Goal: Information Seeking & Learning: Understand process/instructions

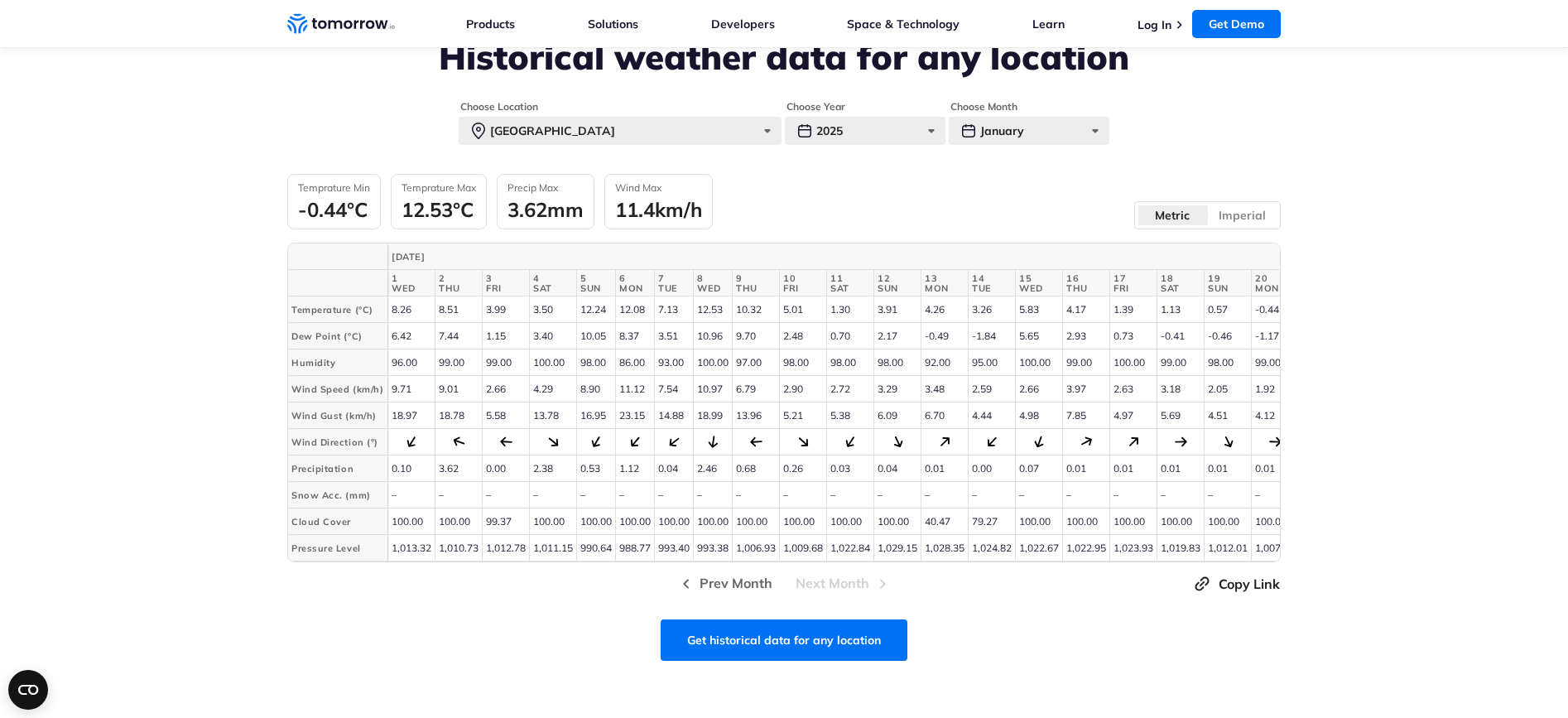
scroll to position [344, 0]
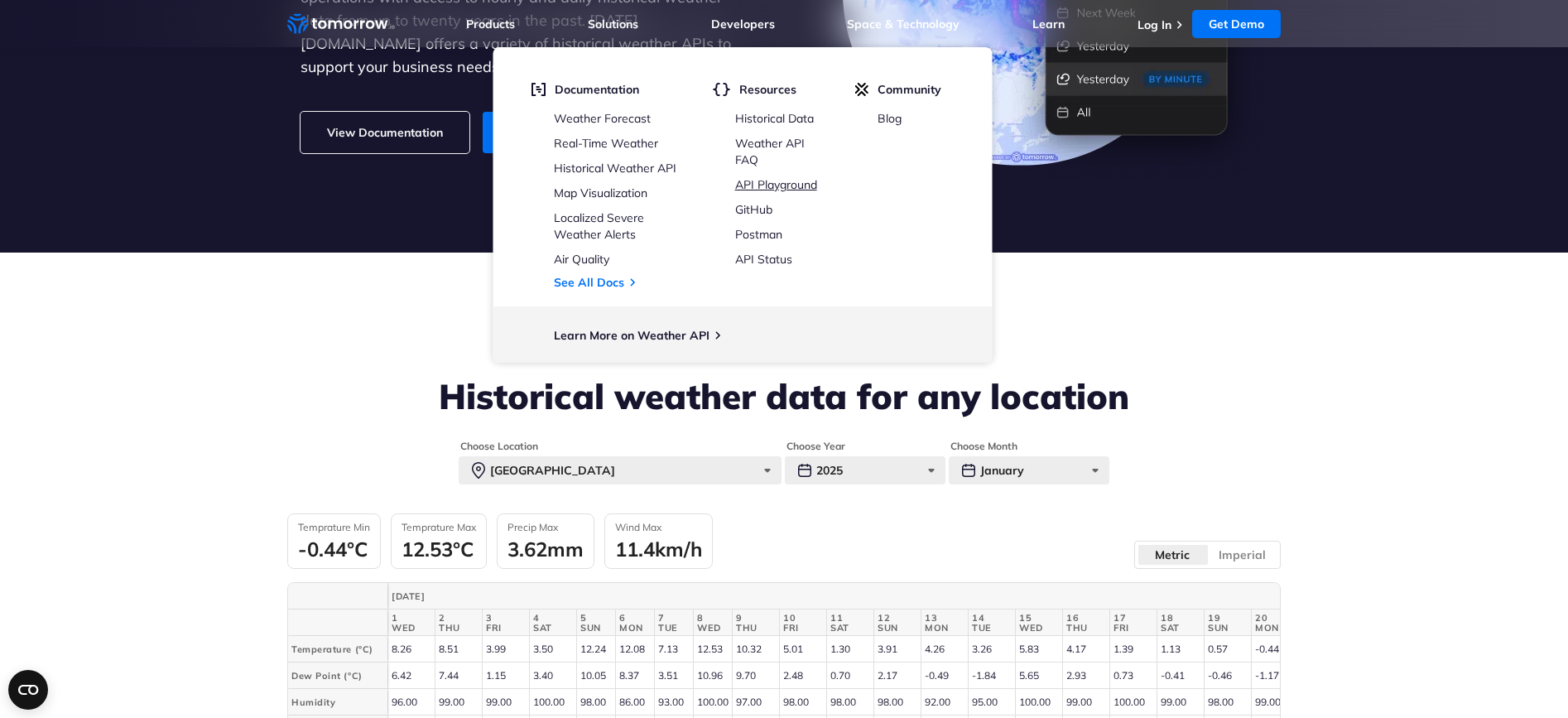
click at [769, 179] on link "API Playground" at bounding box center [776, 184] width 82 height 15
click at [618, 190] on link "Map Visualization" at bounding box center [601, 193] width 94 height 15
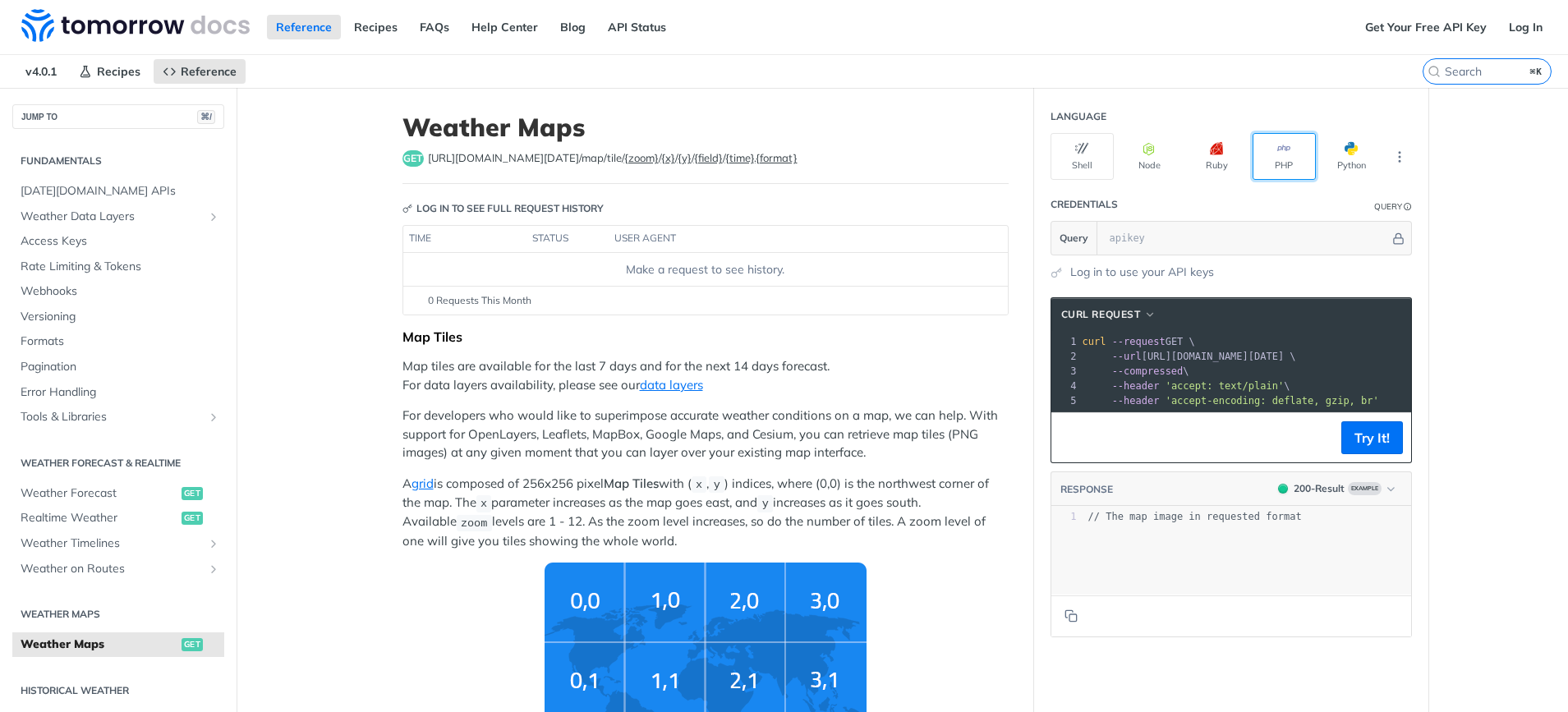
click at [1277, 162] on button "PHP" at bounding box center [1284, 156] width 63 height 46
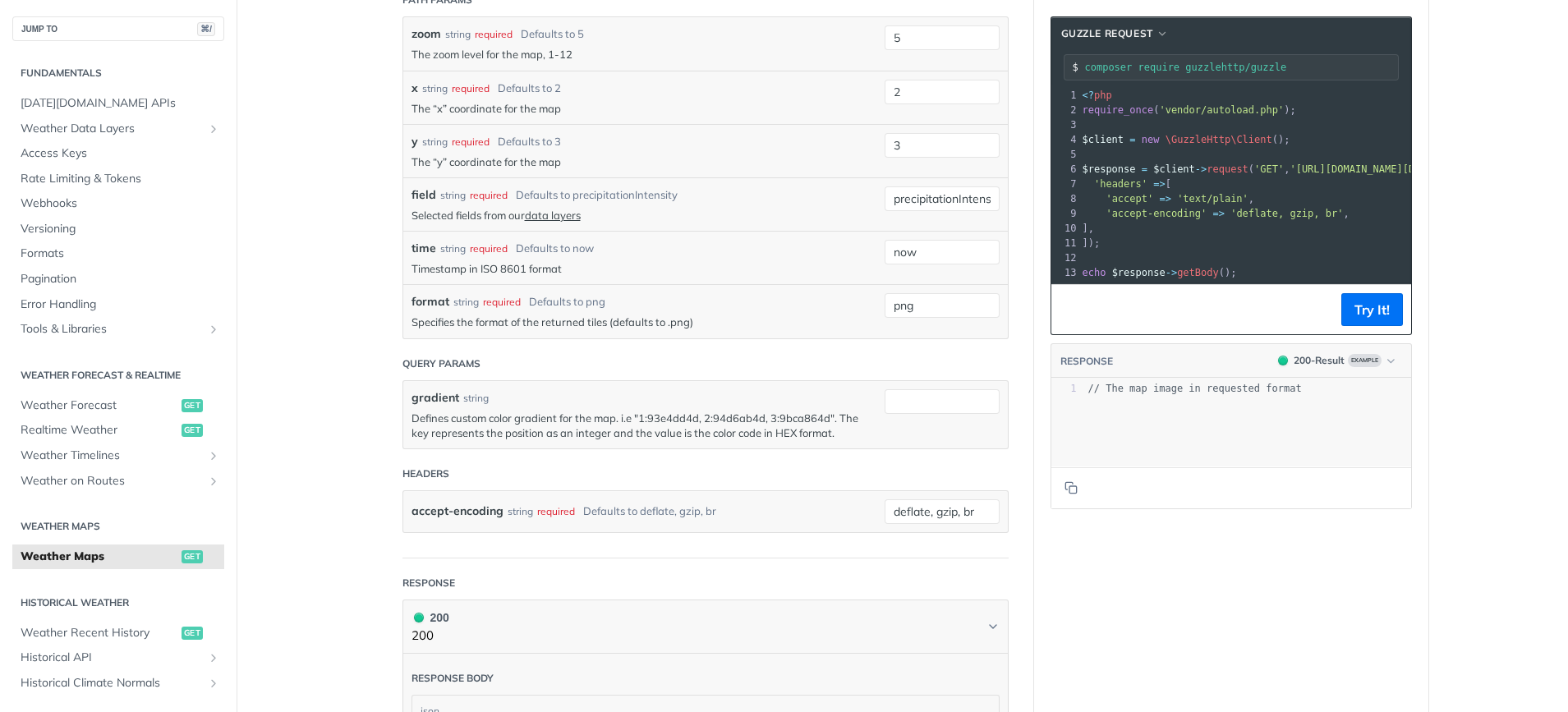
scroll to position [2120, 0]
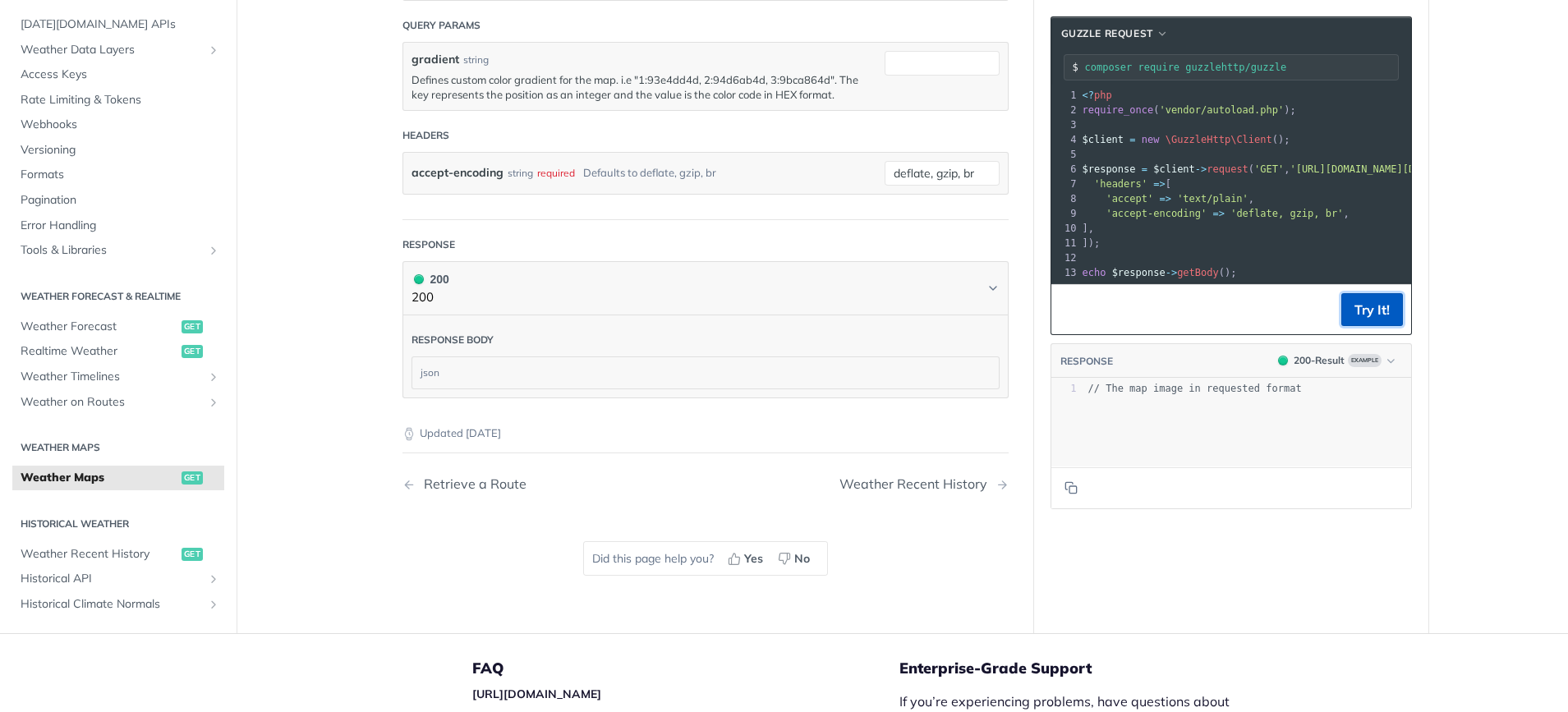
click at [1355, 324] on button "Try It!" at bounding box center [1372, 309] width 61 height 32
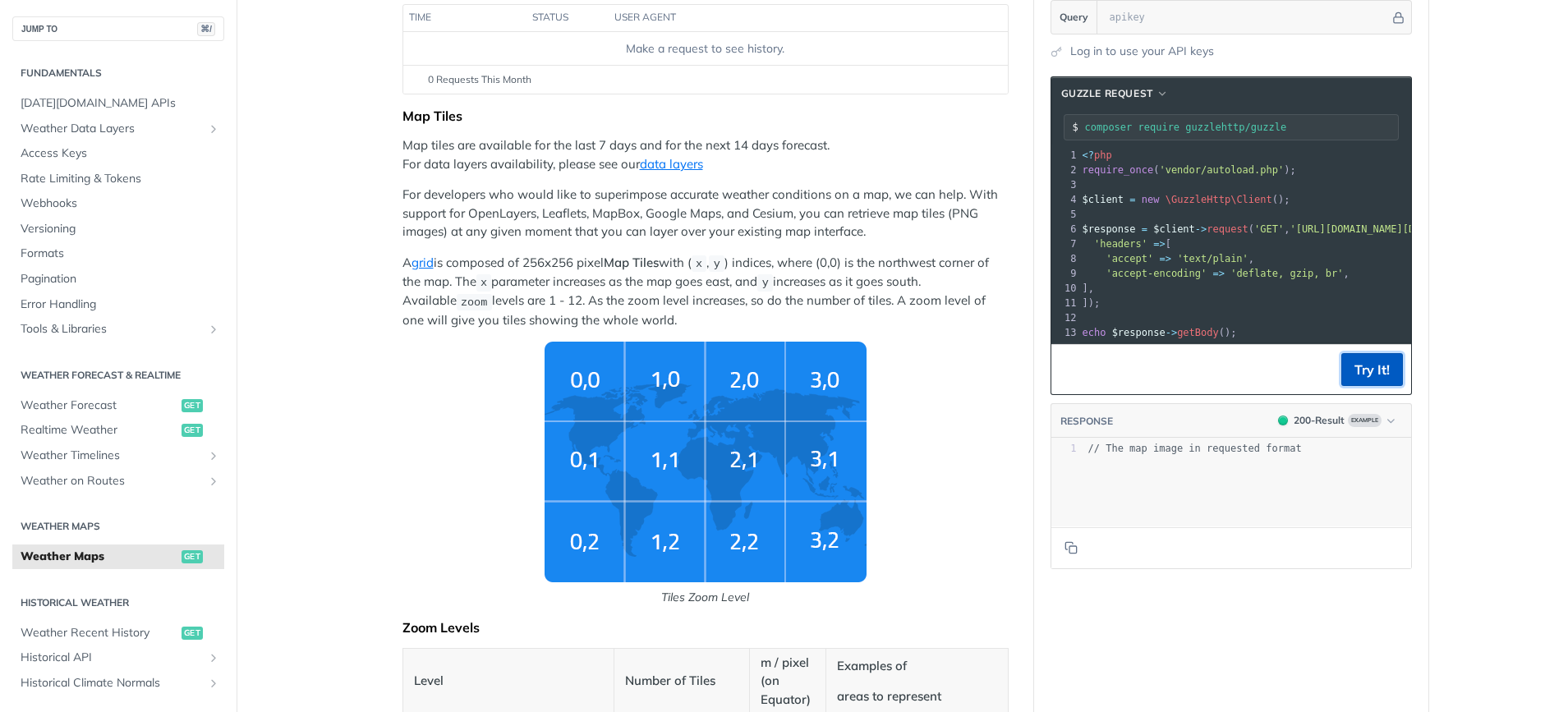
click at [1369, 382] on button "Try It!" at bounding box center [1372, 369] width 61 height 32
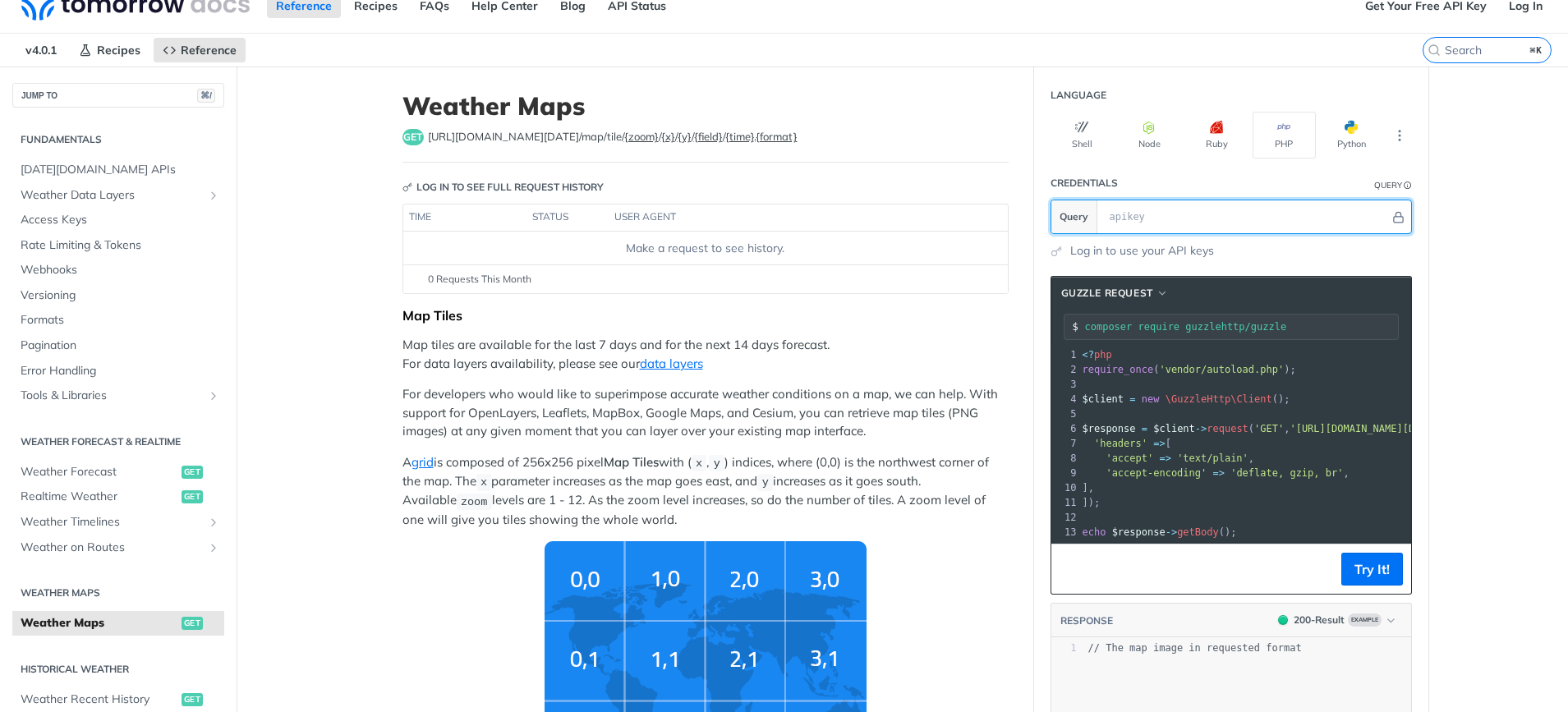
scroll to position [0, 0]
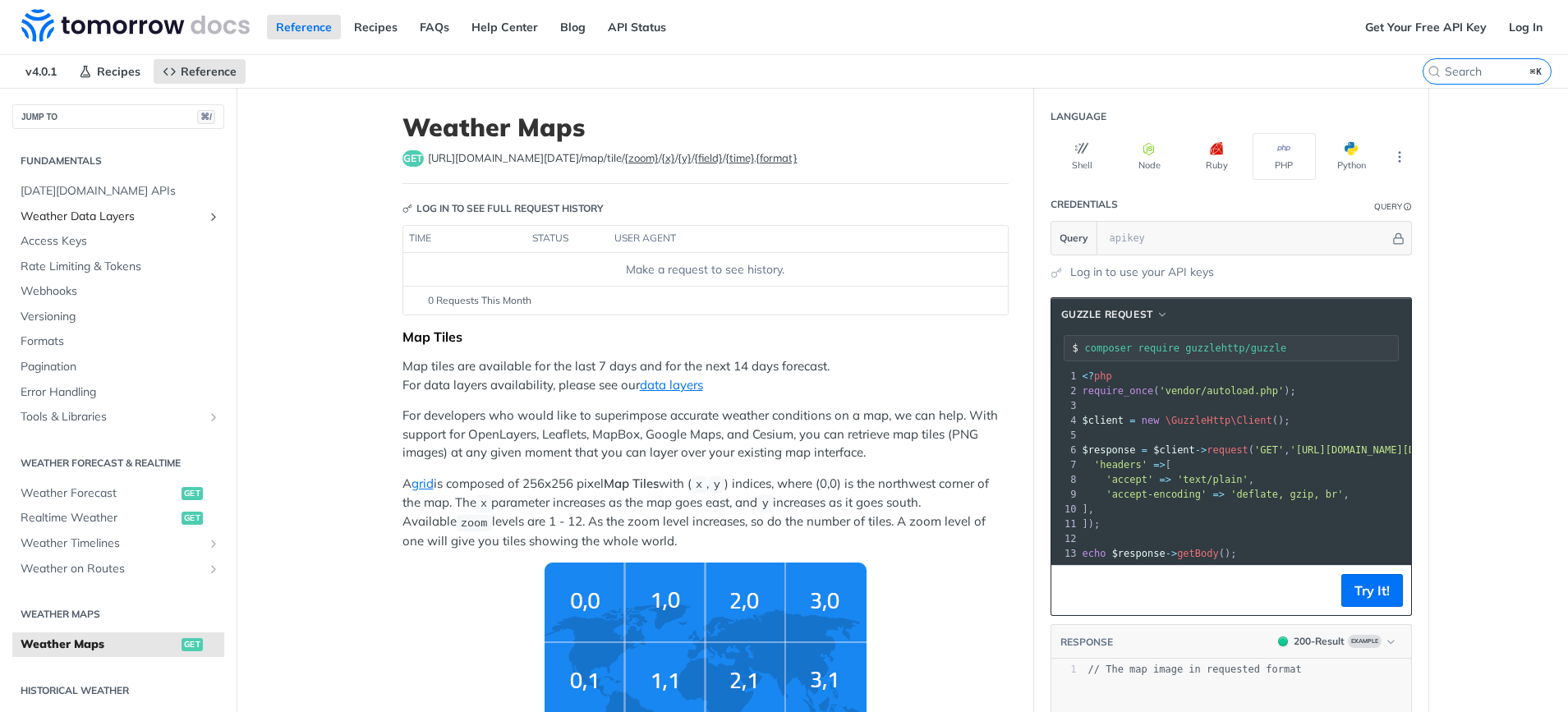
click at [83, 215] on span "Weather Data Layers" at bounding box center [111, 217] width 182 height 17
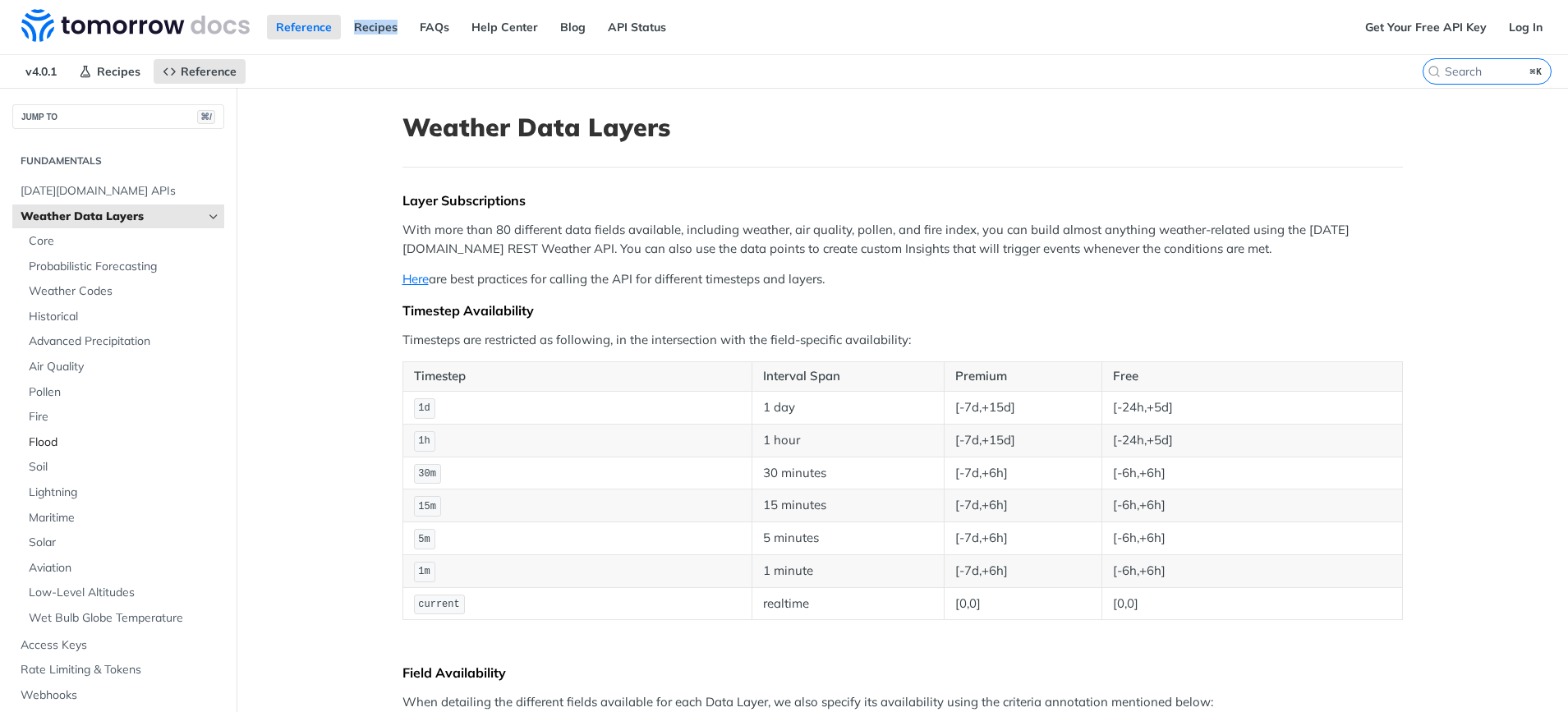
click at [47, 444] on span "Flood" at bounding box center [124, 443] width 191 height 17
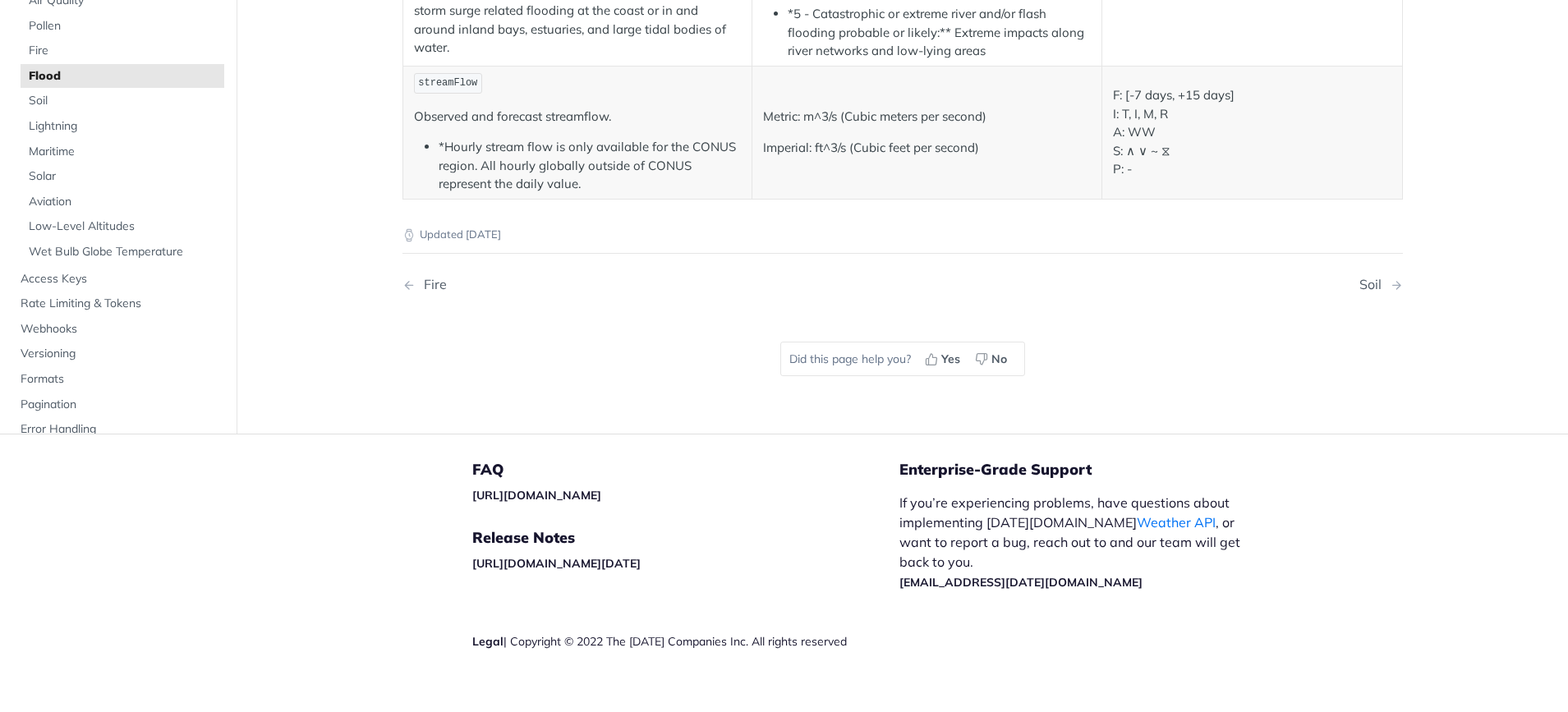
scroll to position [529, 0]
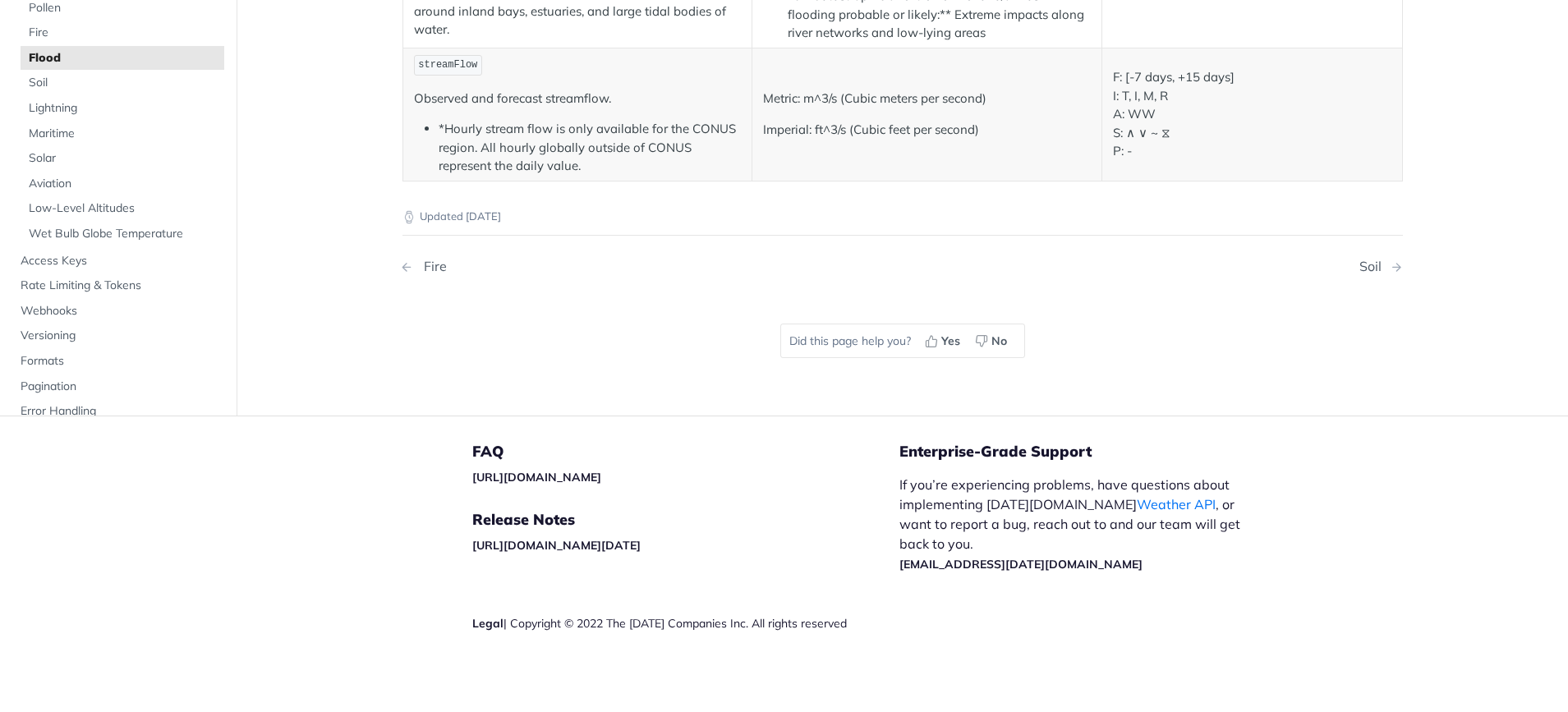
click at [429, 265] on div "Fire" at bounding box center [431, 266] width 32 height 16
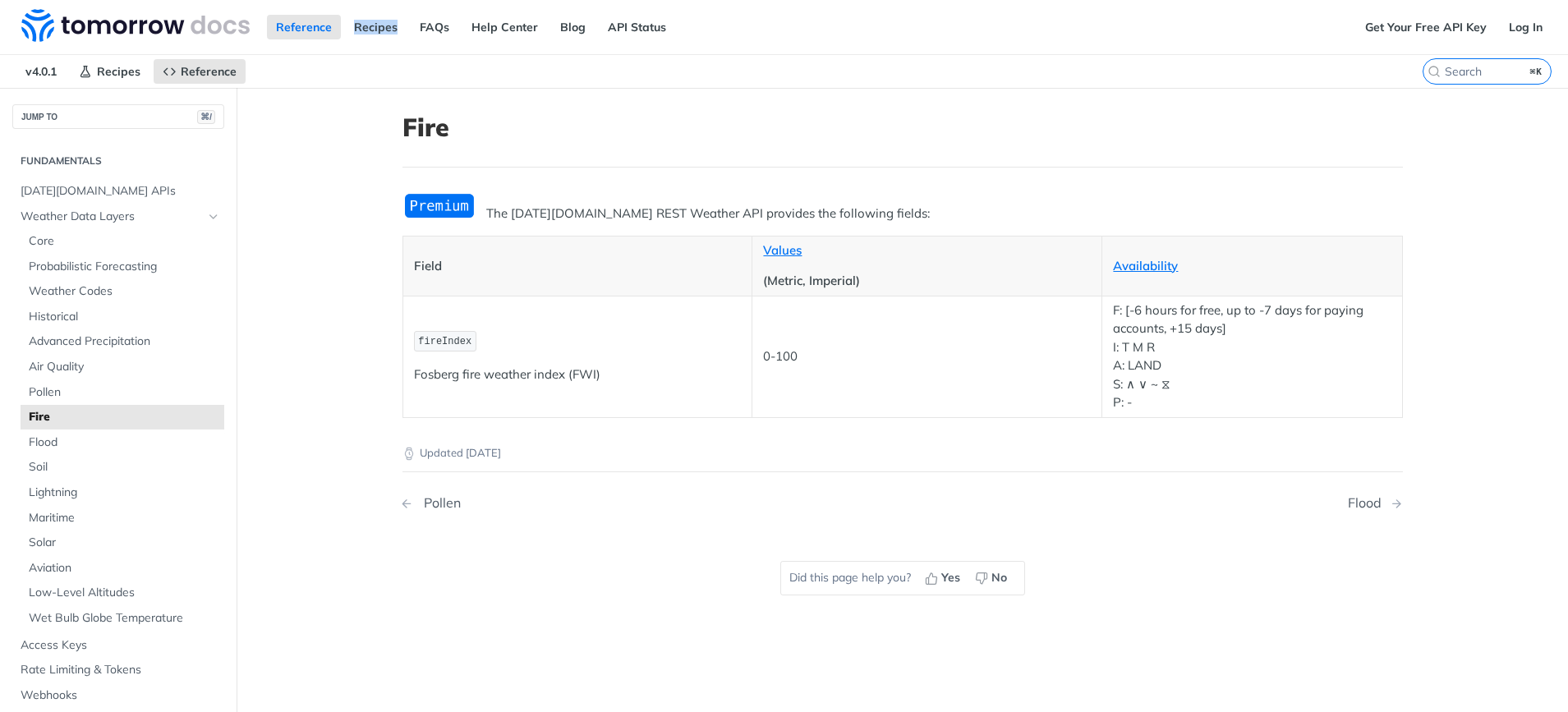
click at [439, 506] on div "Pollen" at bounding box center [438, 502] width 46 height 16
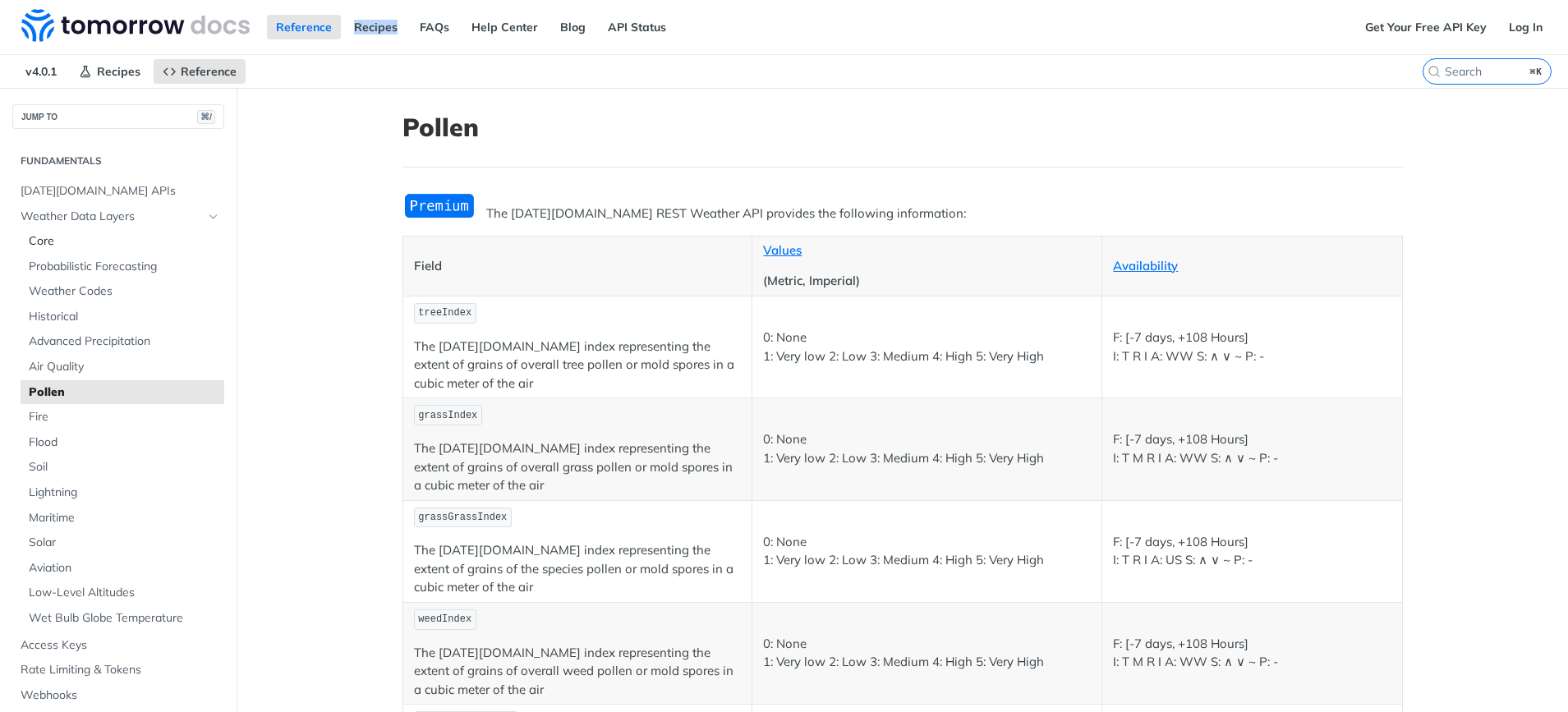
click at [49, 245] on span "Core" at bounding box center [124, 241] width 191 height 17
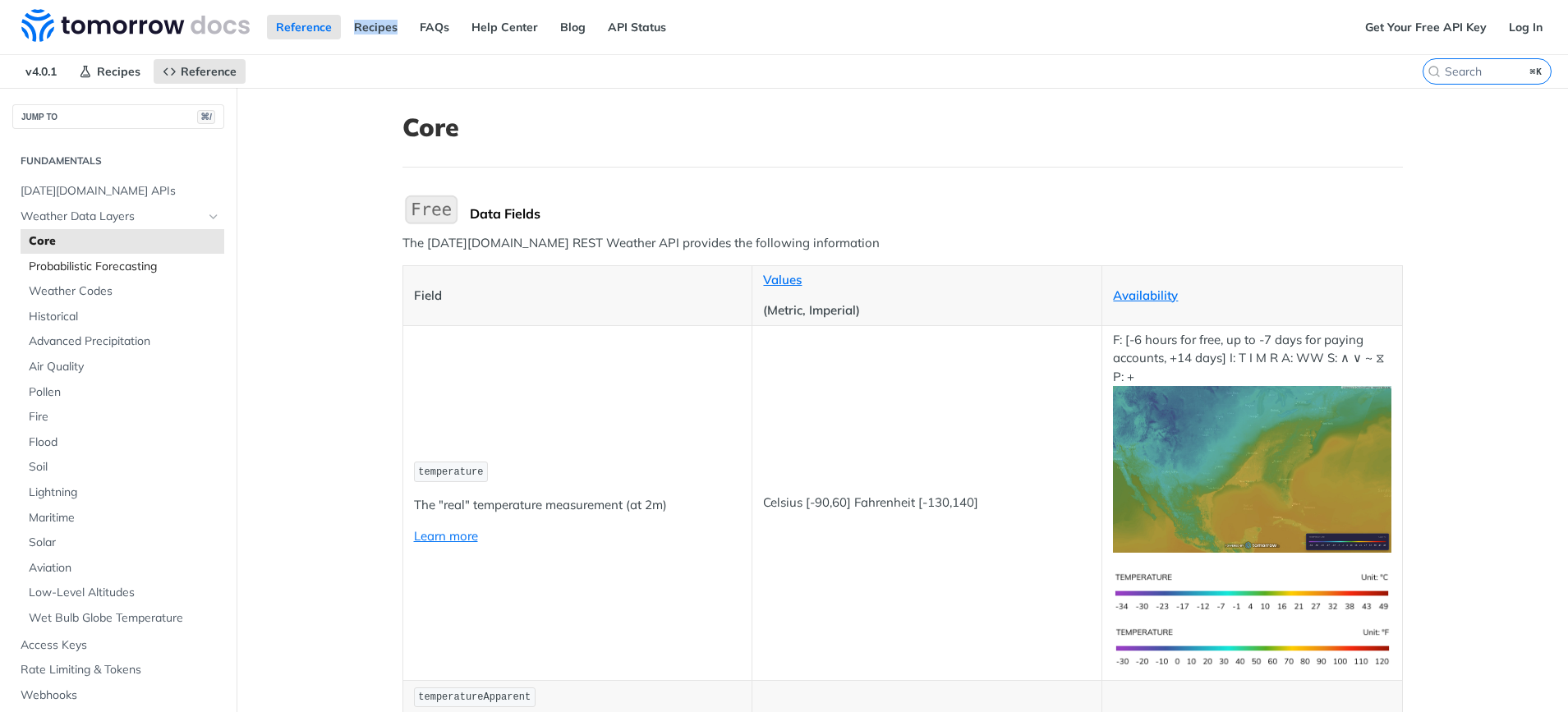
click at [67, 265] on span "Probabilistic Forecasting" at bounding box center [124, 267] width 191 height 17
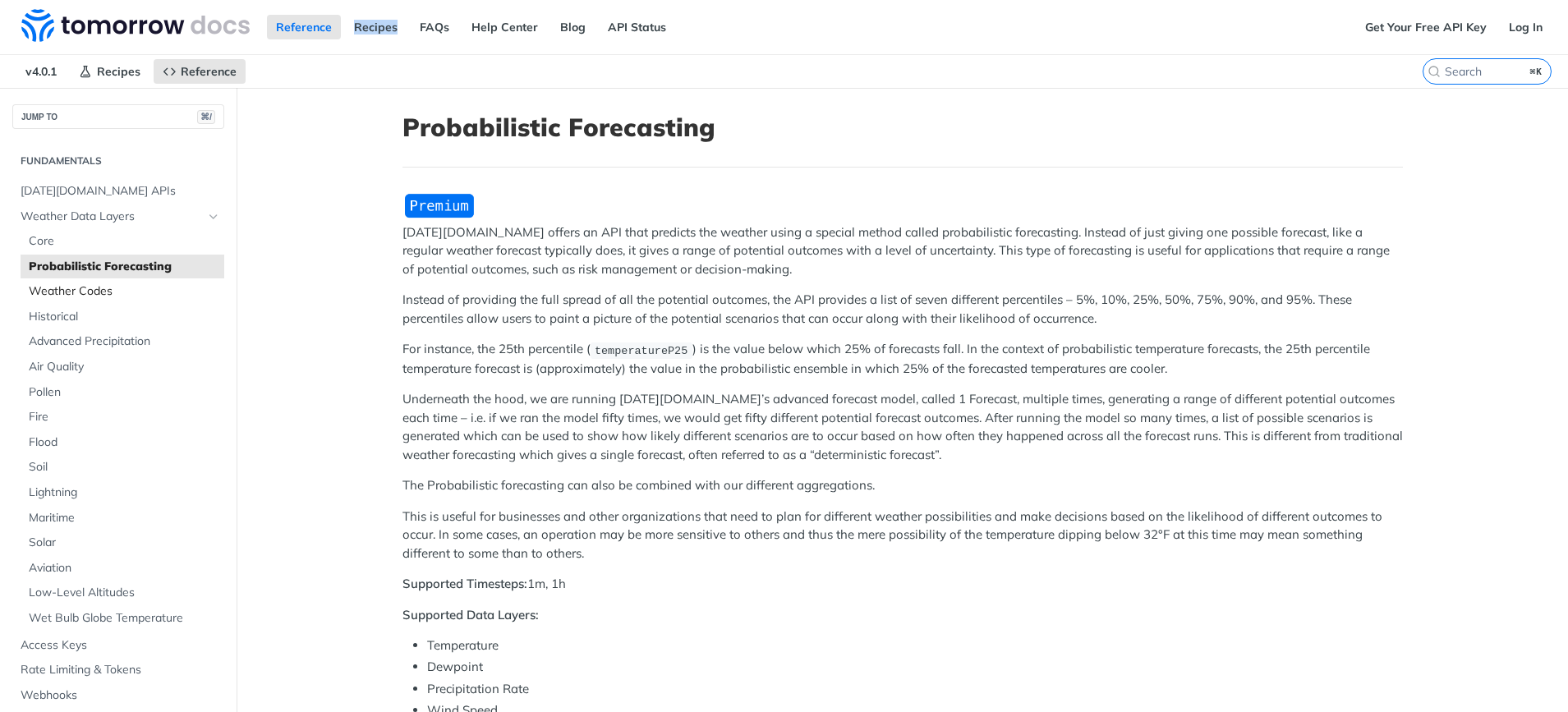
click at [70, 290] on span "Weather Codes" at bounding box center [124, 291] width 191 height 17
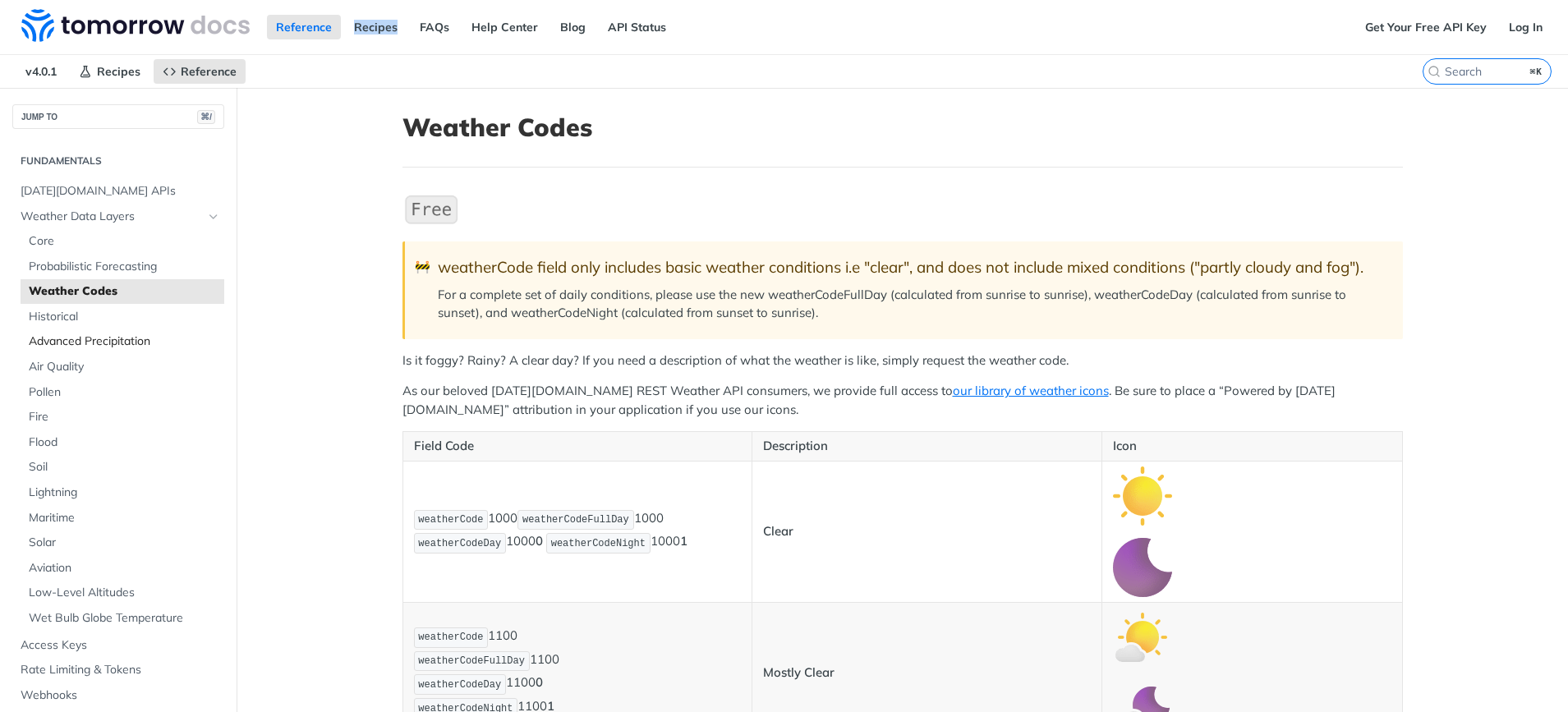
click at [63, 337] on span "Advanced Precipitation" at bounding box center [124, 342] width 191 height 17
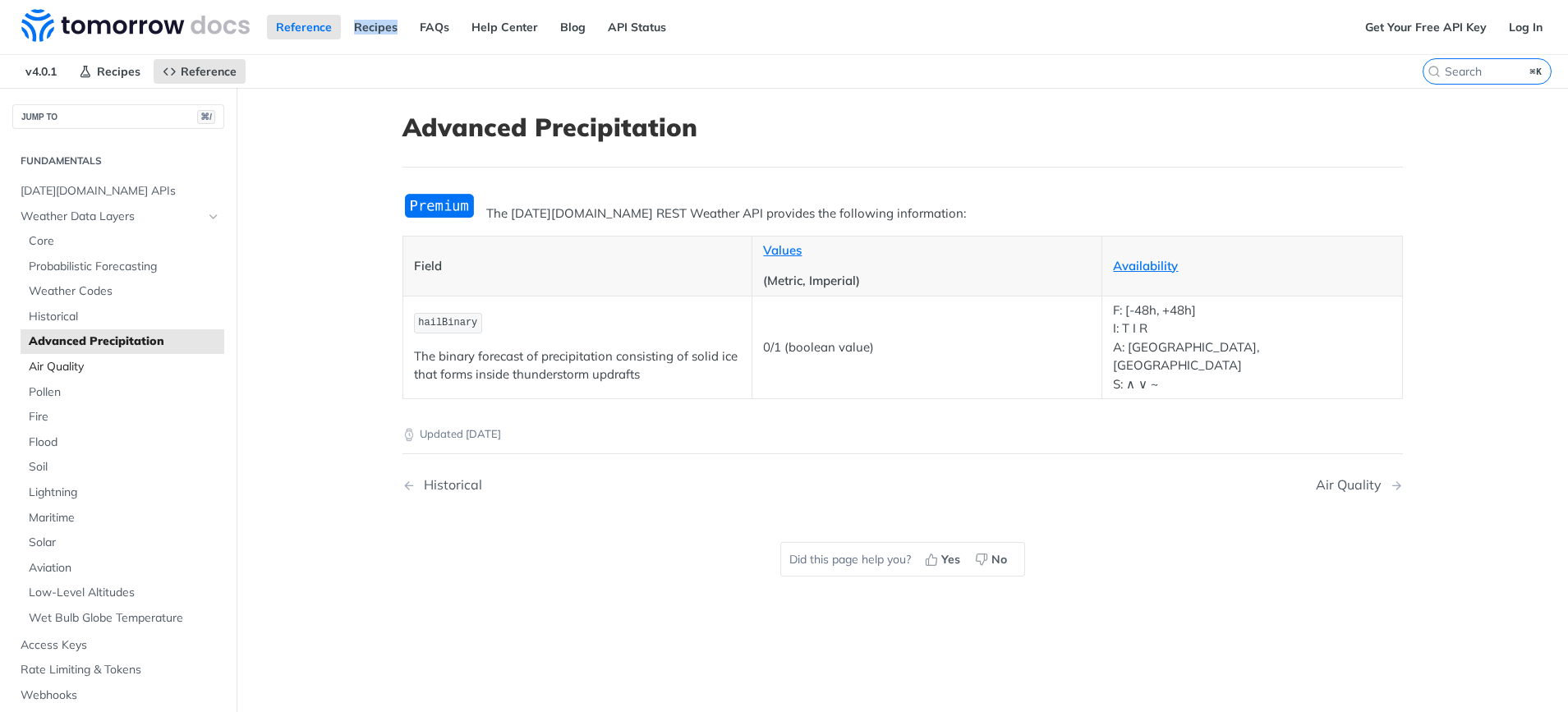
click at [63, 375] on link "Air Quality" at bounding box center [122, 367] width 203 height 25
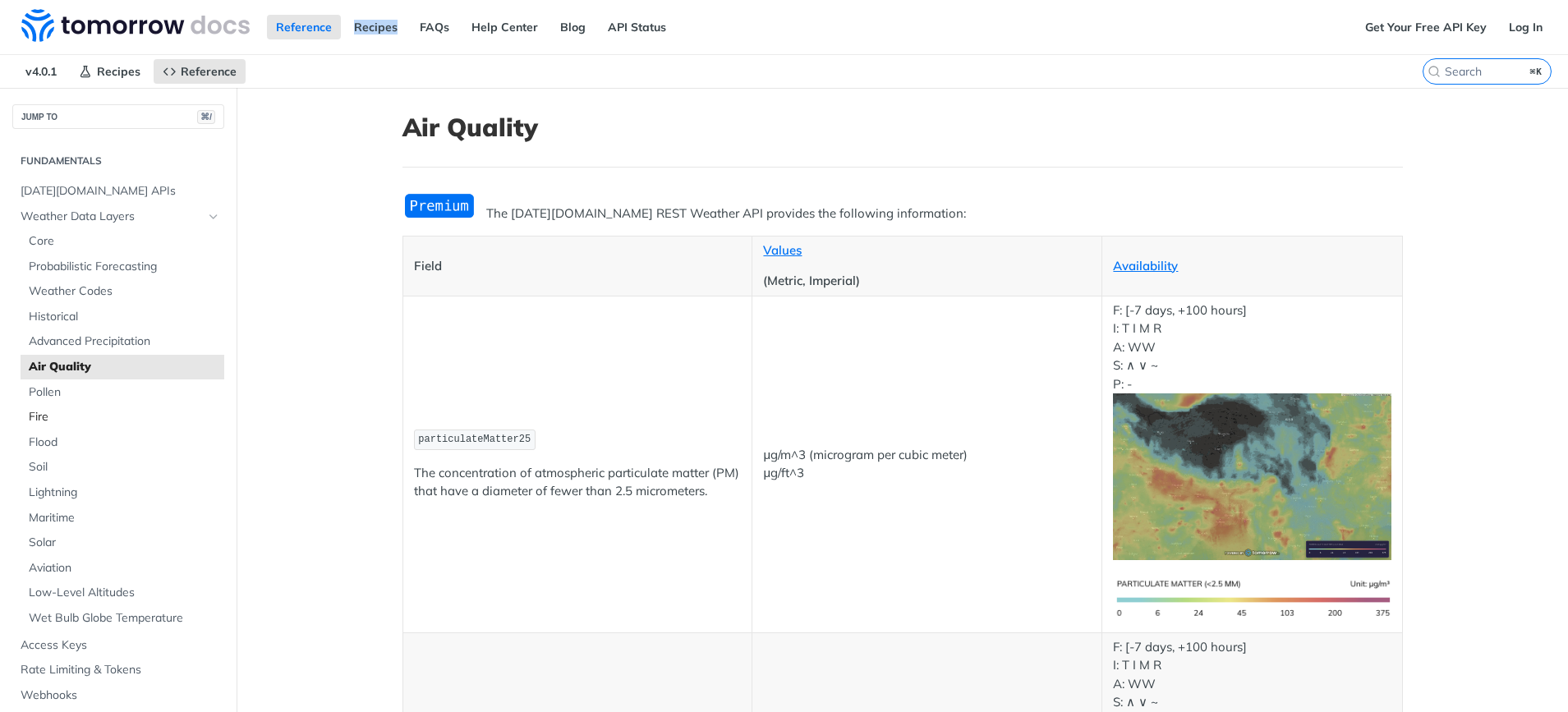
click at [49, 418] on span "Fire" at bounding box center [124, 417] width 191 height 17
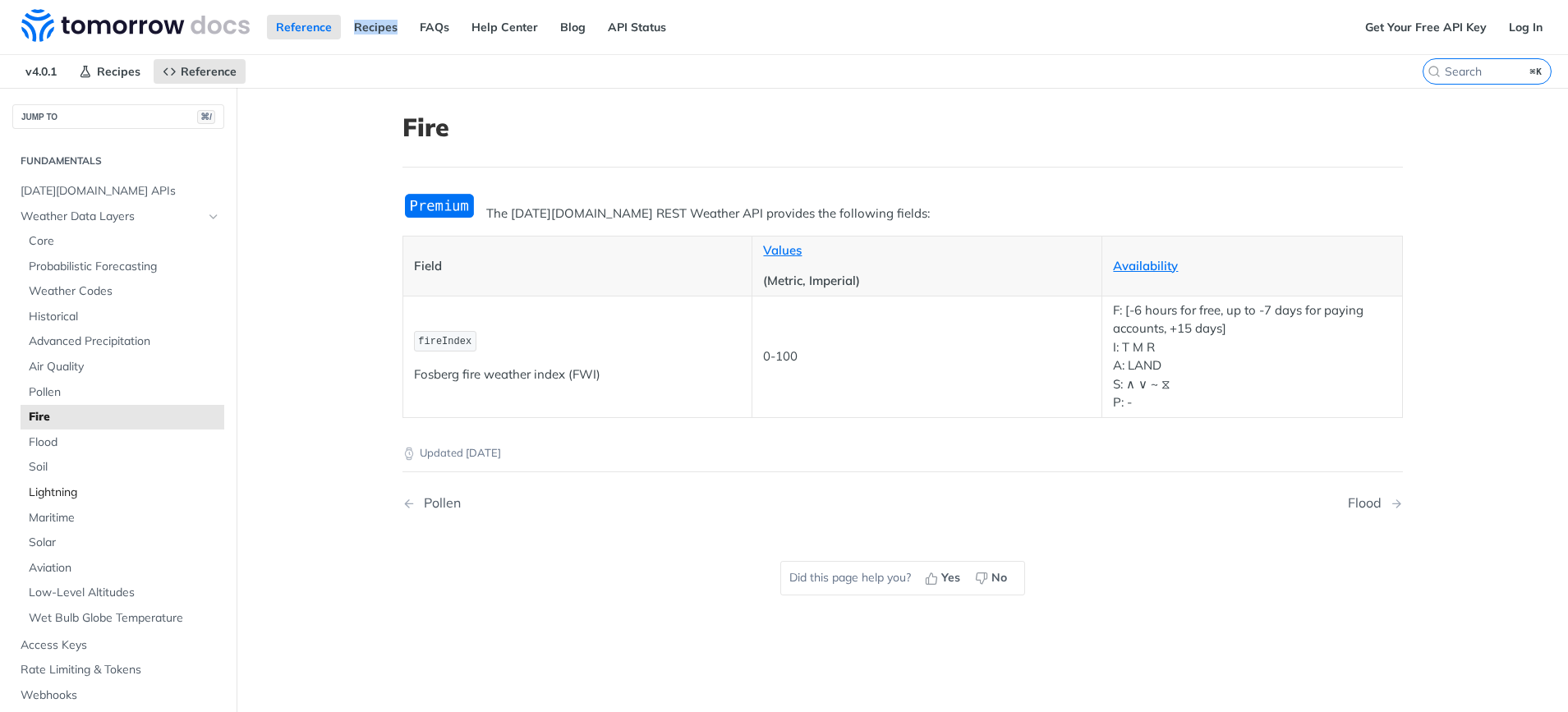
click at [38, 488] on span "Lightning" at bounding box center [124, 493] width 191 height 17
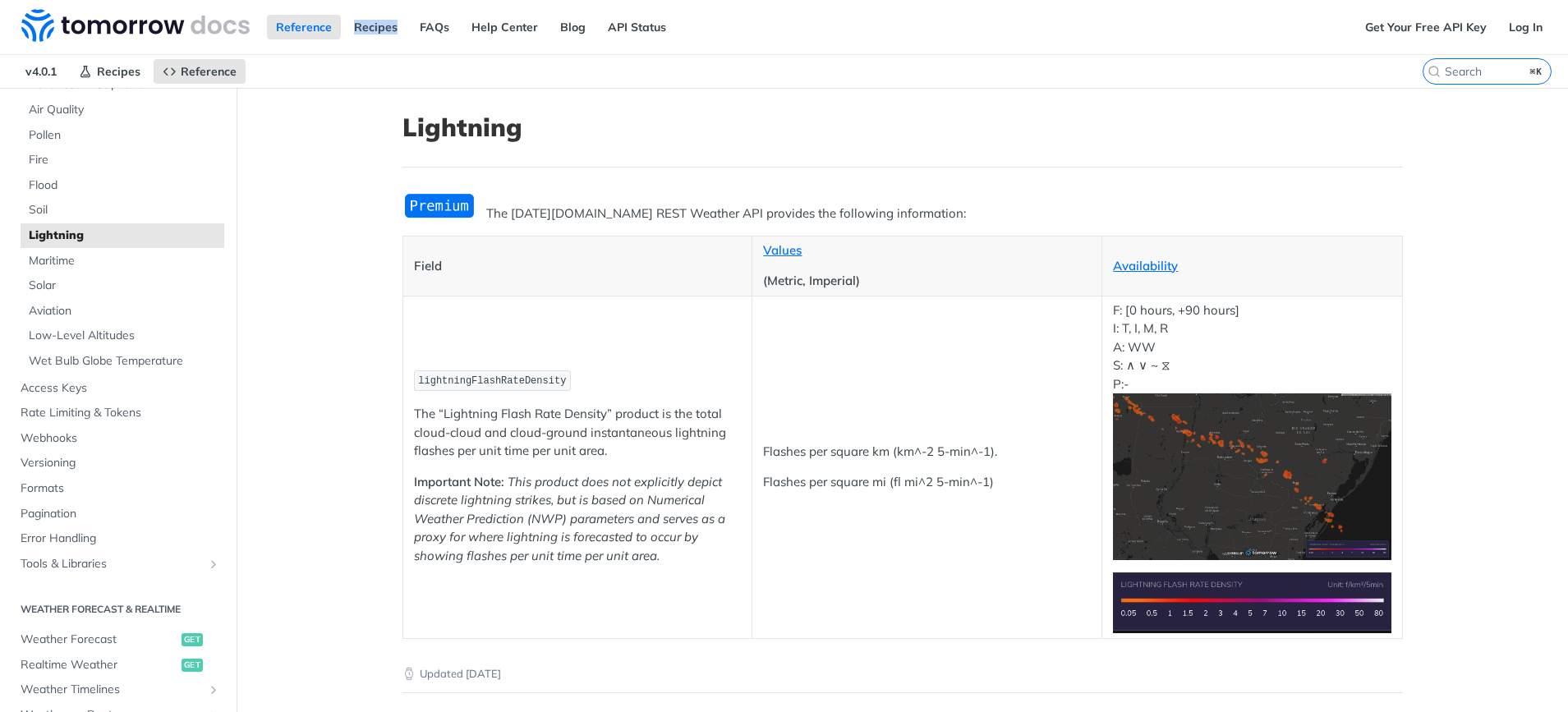
scroll to position [281, 0]
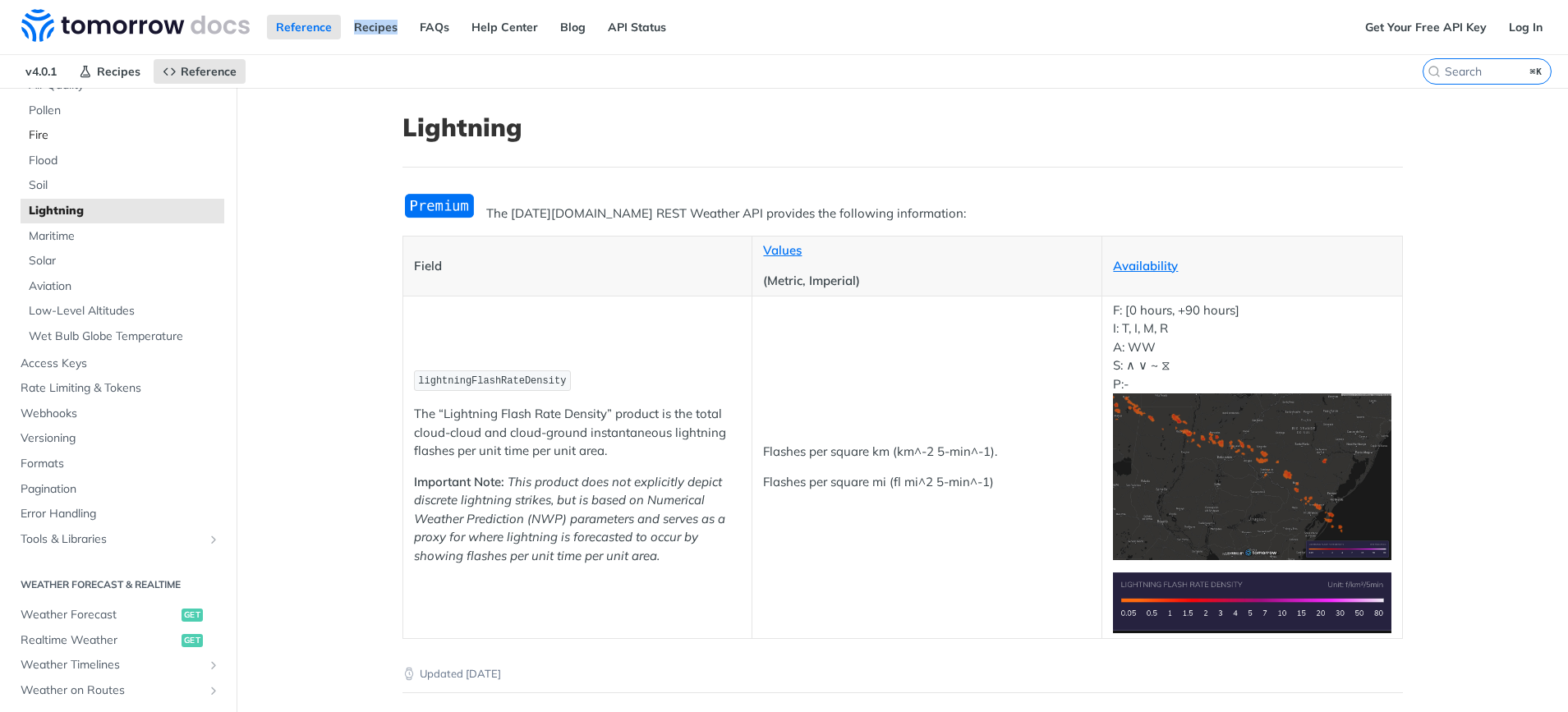
click at [38, 132] on span "Fire" at bounding box center [124, 136] width 191 height 17
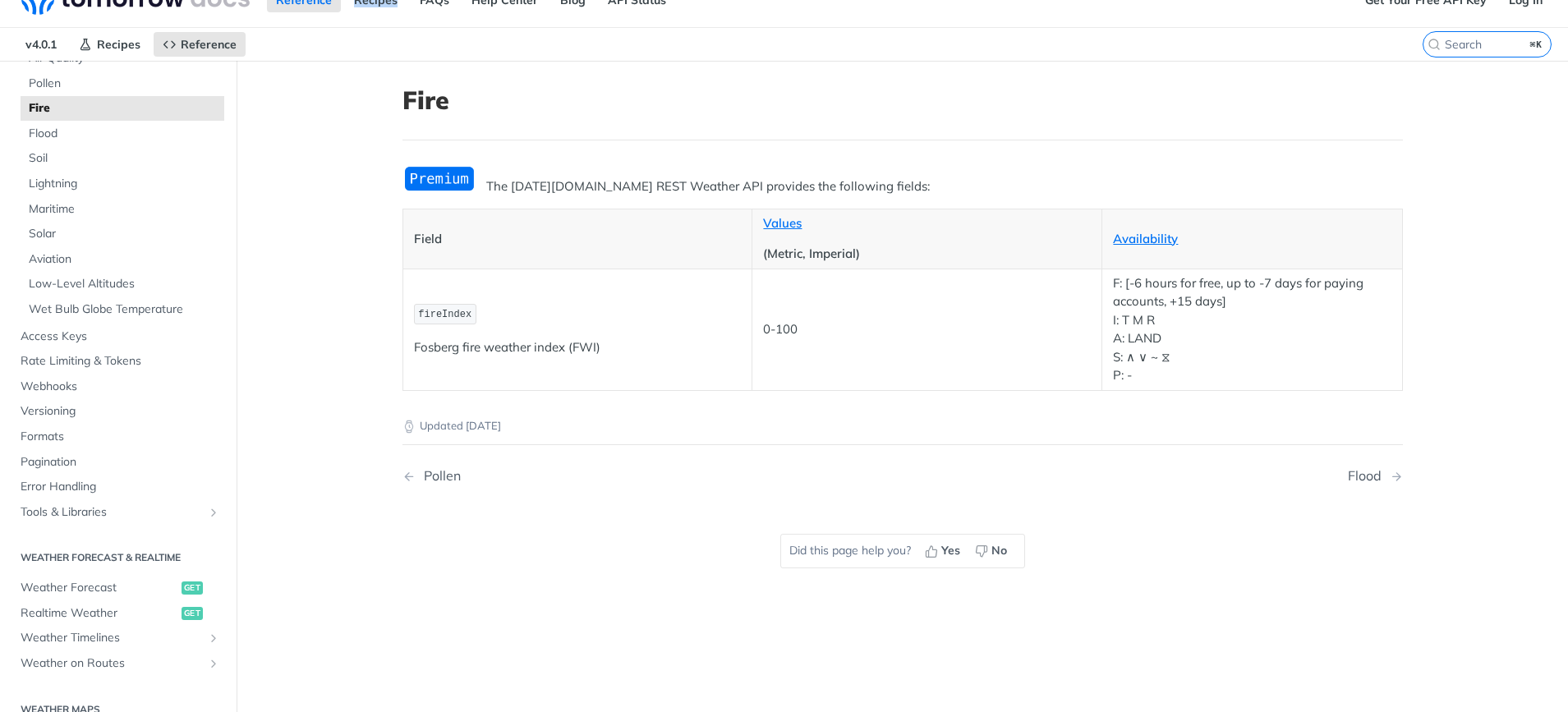
scroll to position [15, 0]
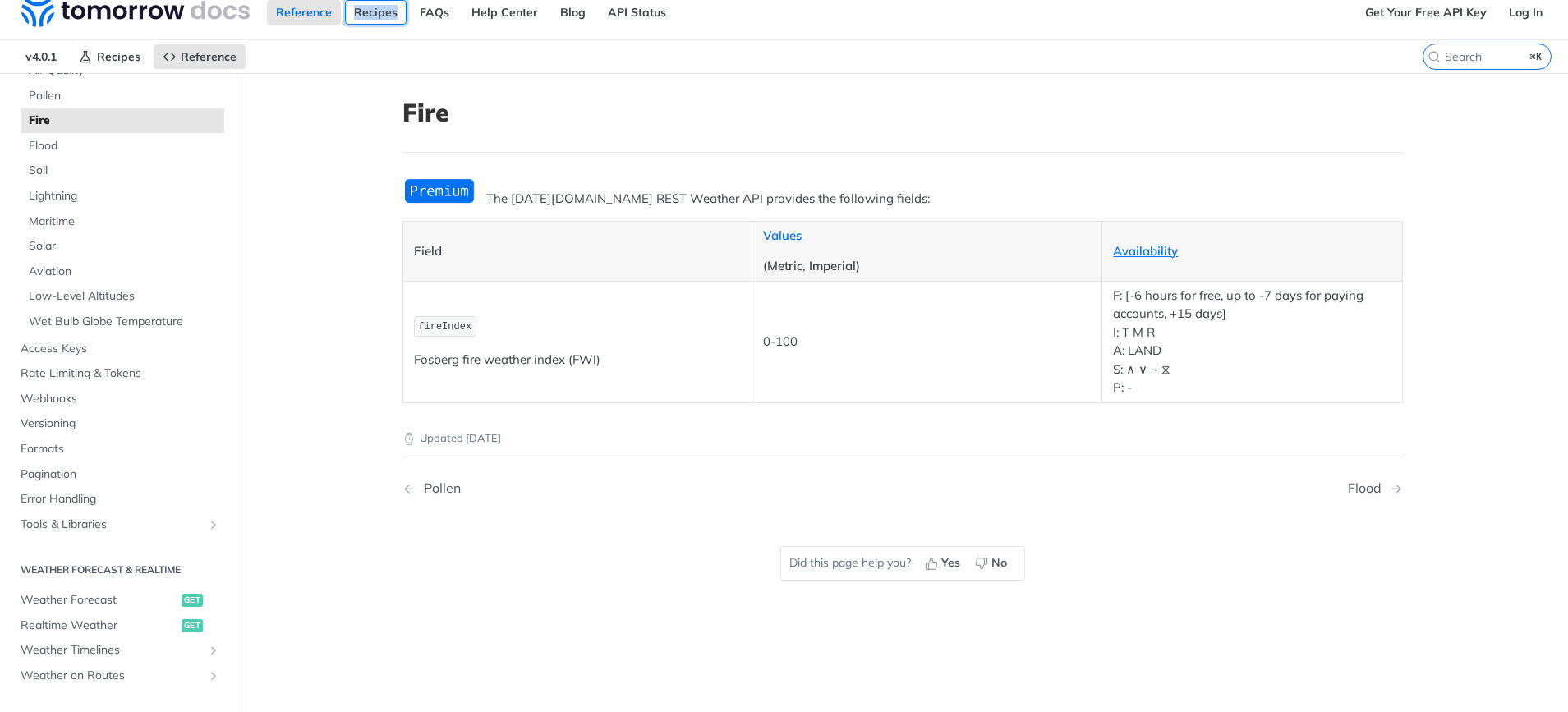
click at [373, 11] on link "Recipes" at bounding box center [375, 12] width 61 height 25
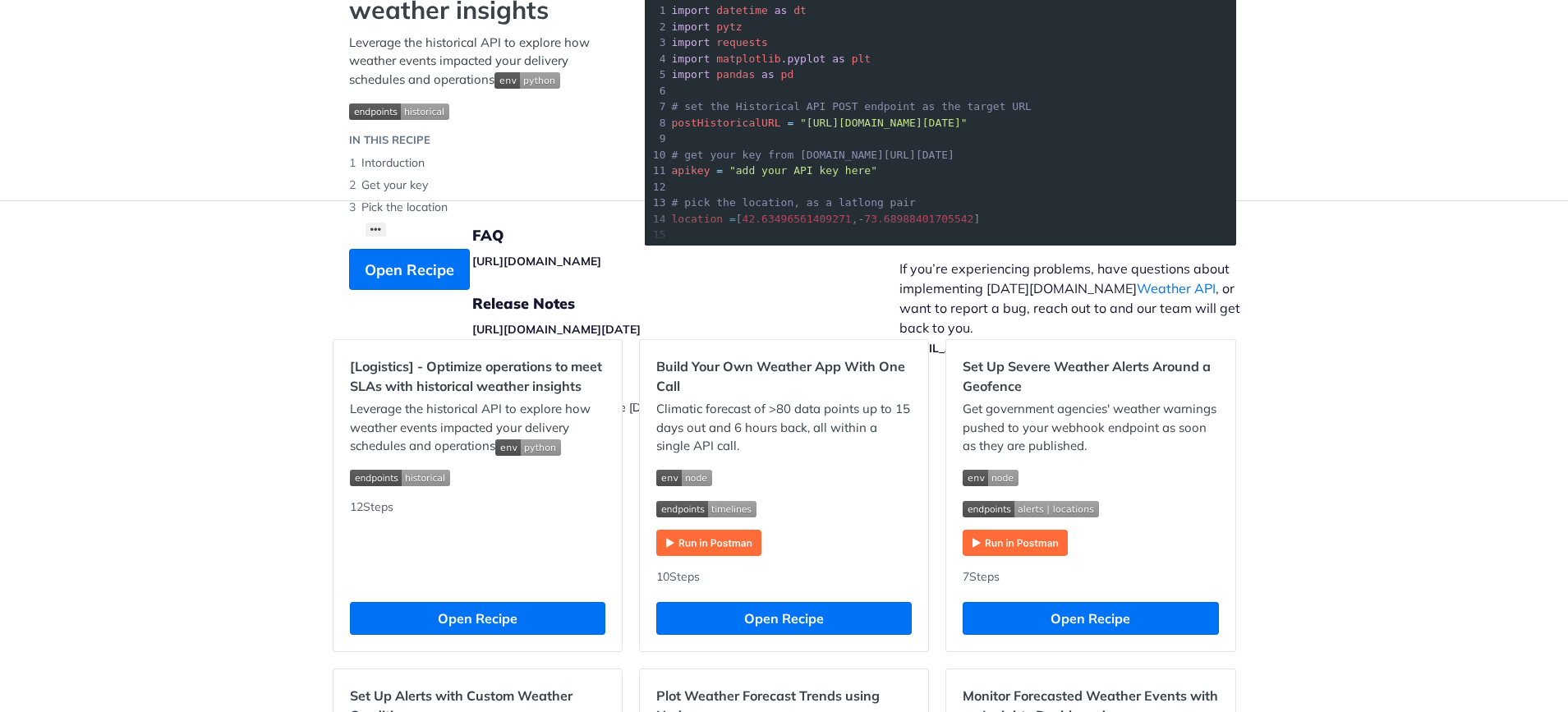
scroll to position [538, 0]
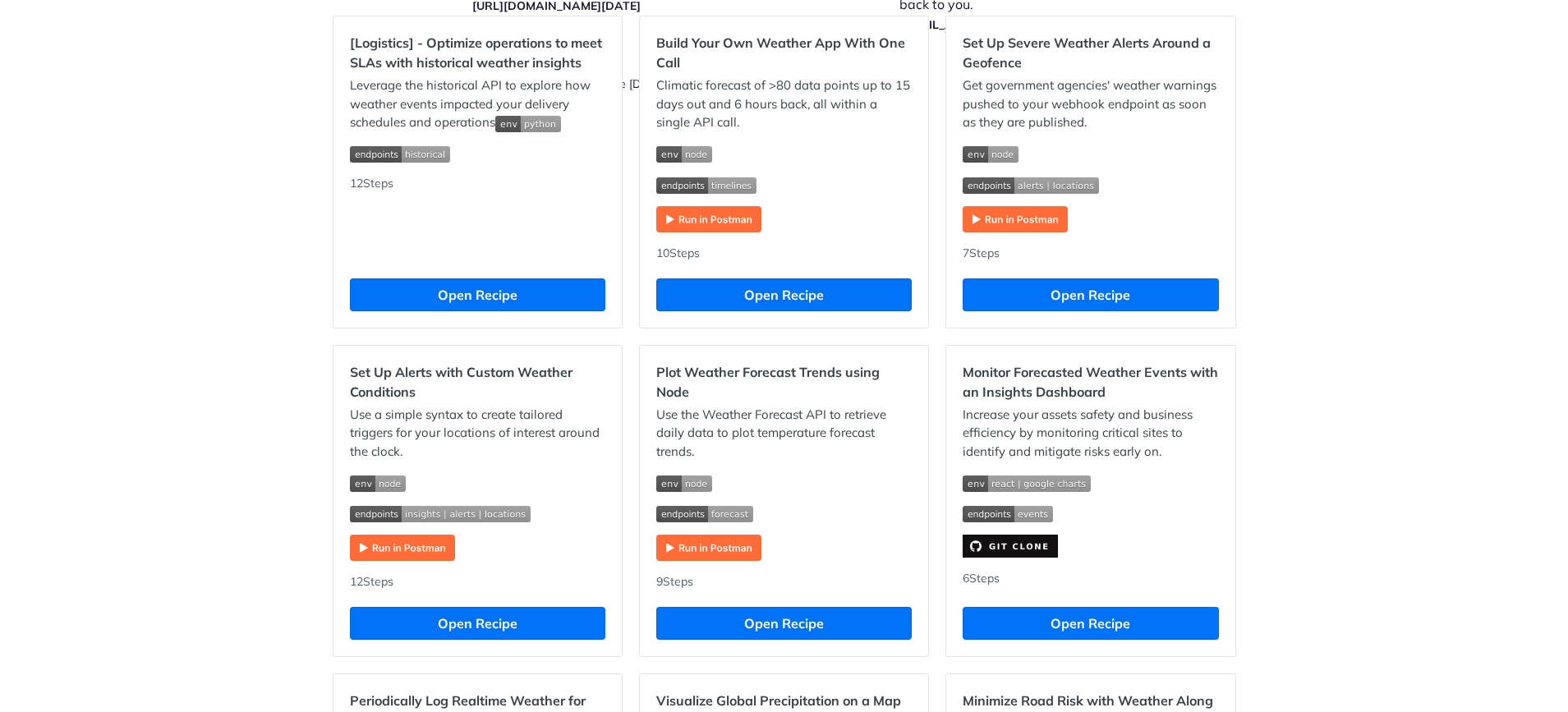
click at [712, 219] on img "Expand image" at bounding box center [708, 219] width 105 height 26
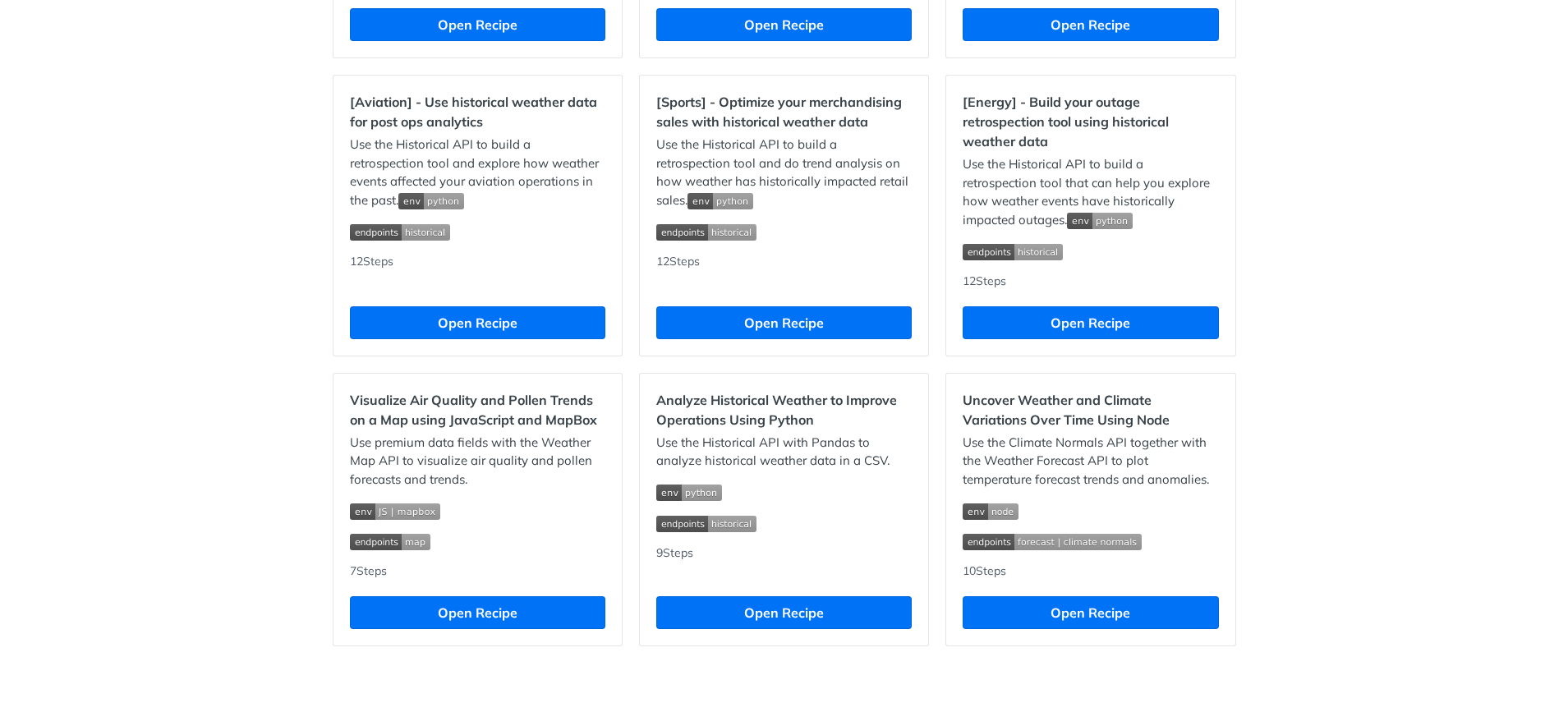
scroll to position [1464, 0]
click at [470, 606] on button "Open Recipe" at bounding box center [477, 612] width 255 height 32
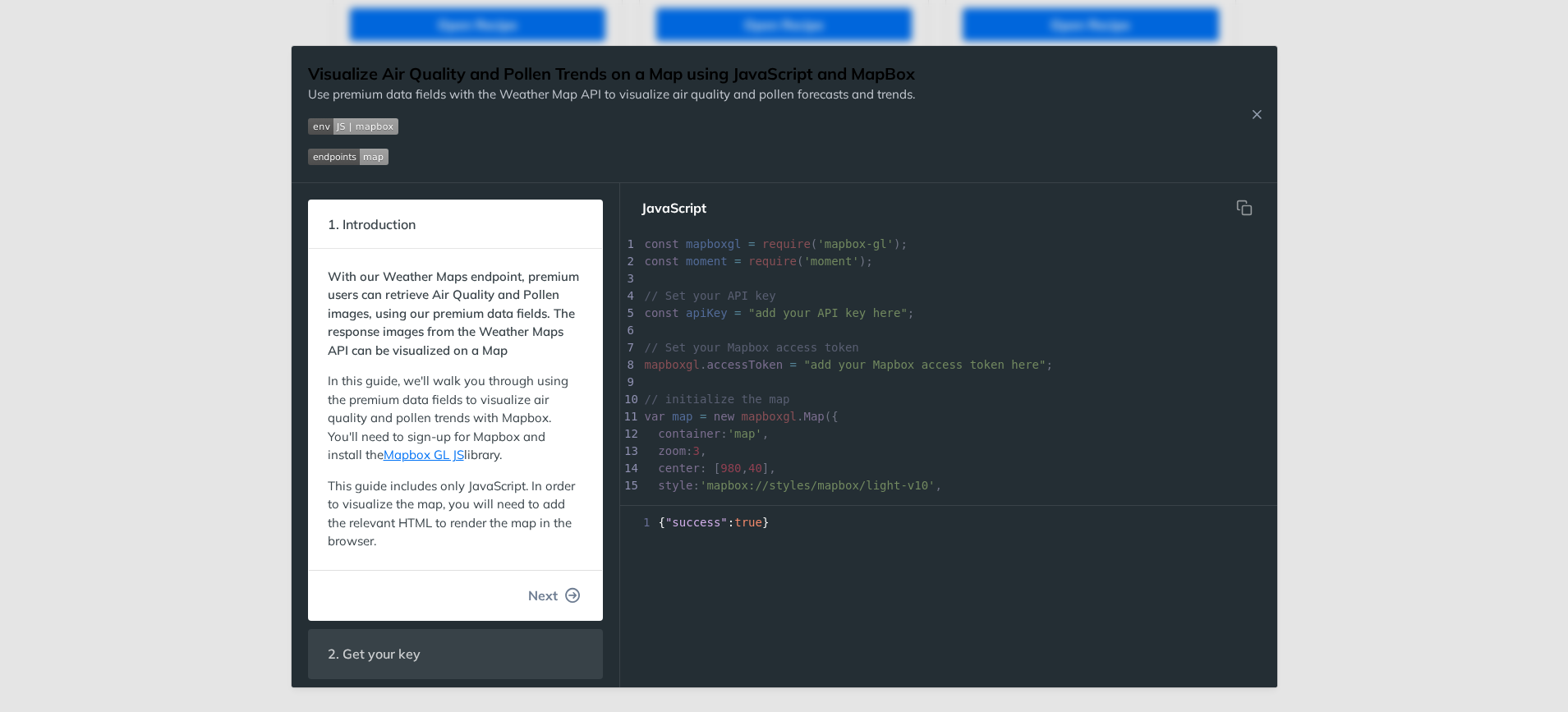
click at [529, 605] on span "Next" at bounding box center [543, 594] width 30 height 19
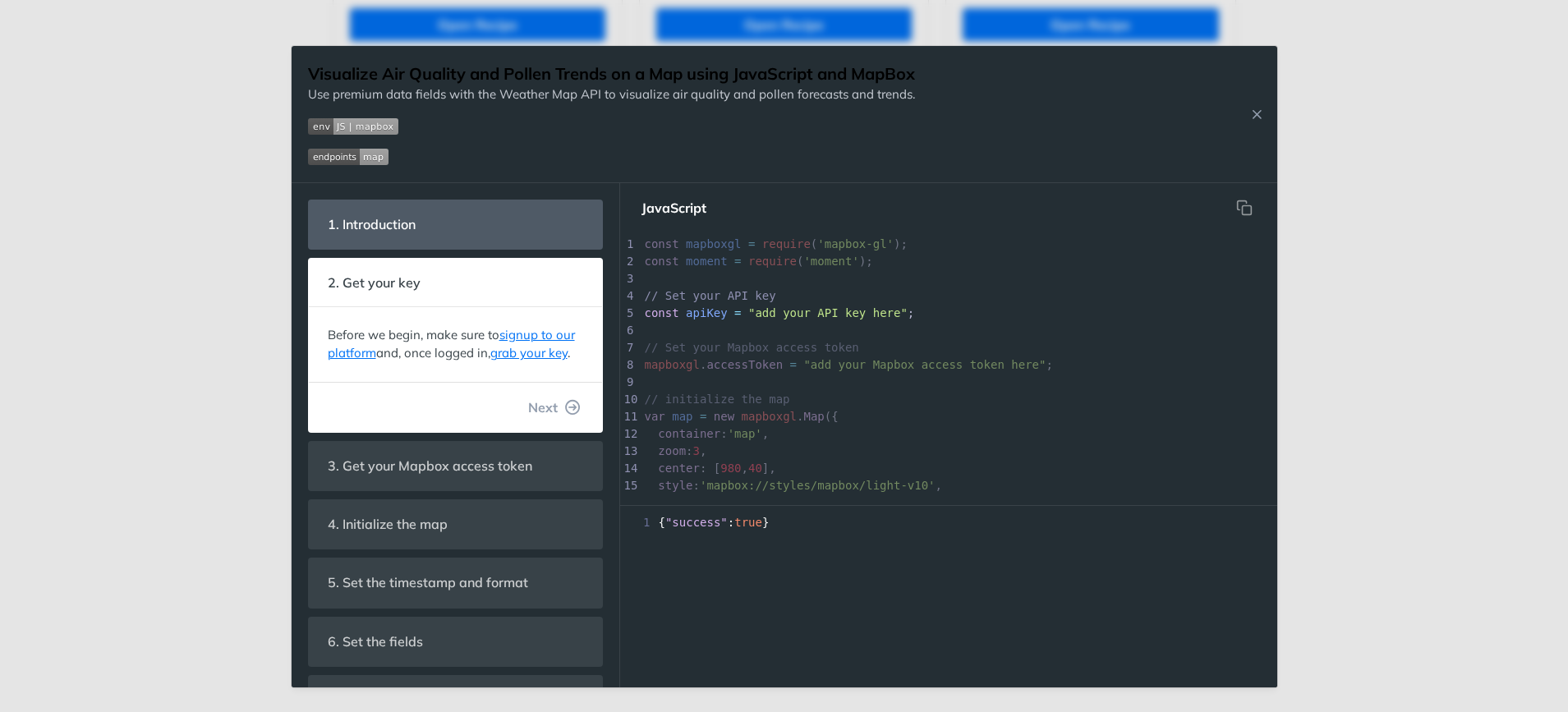
scroll to position [216, 0]
click at [530, 417] on span "Next" at bounding box center [543, 407] width 30 height 19
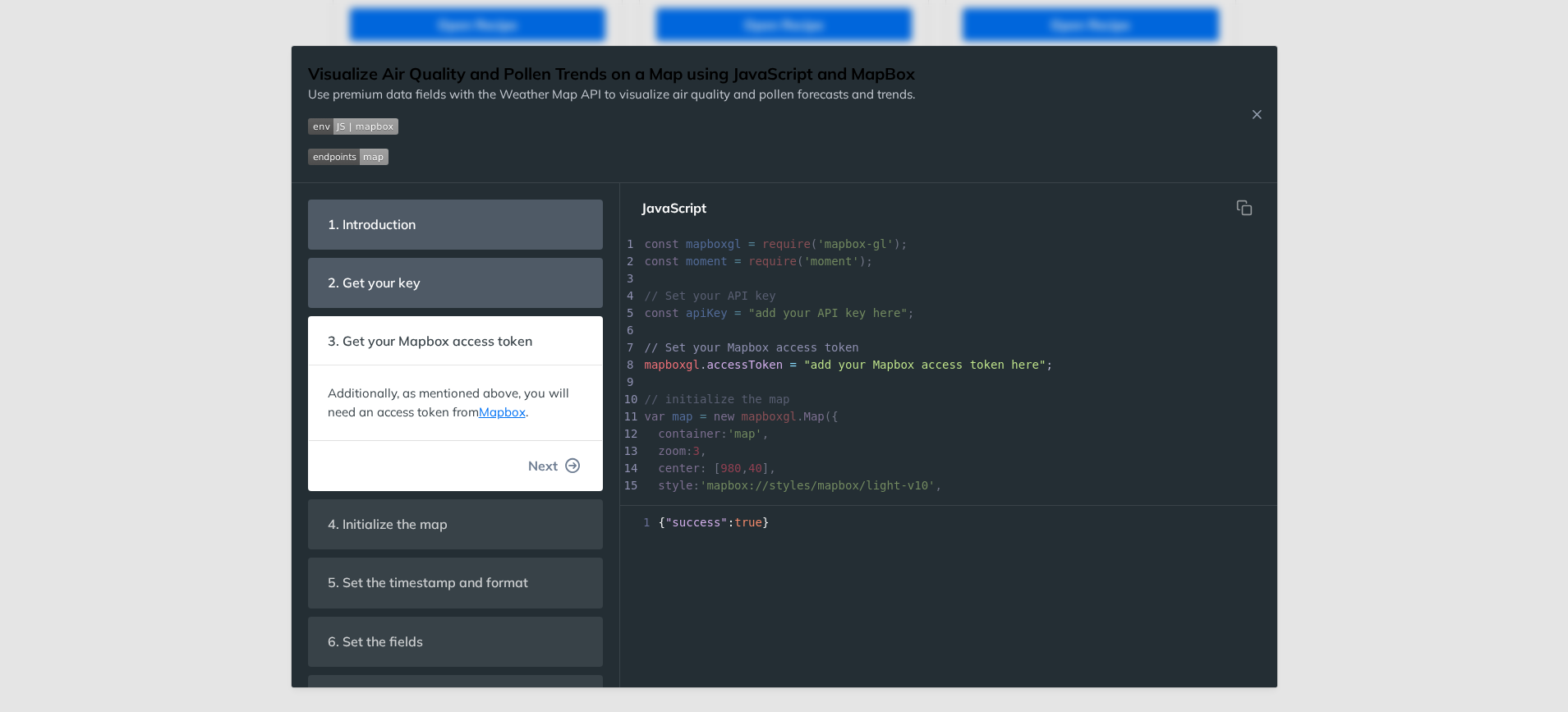
click at [530, 462] on span "Next" at bounding box center [543, 465] width 30 height 19
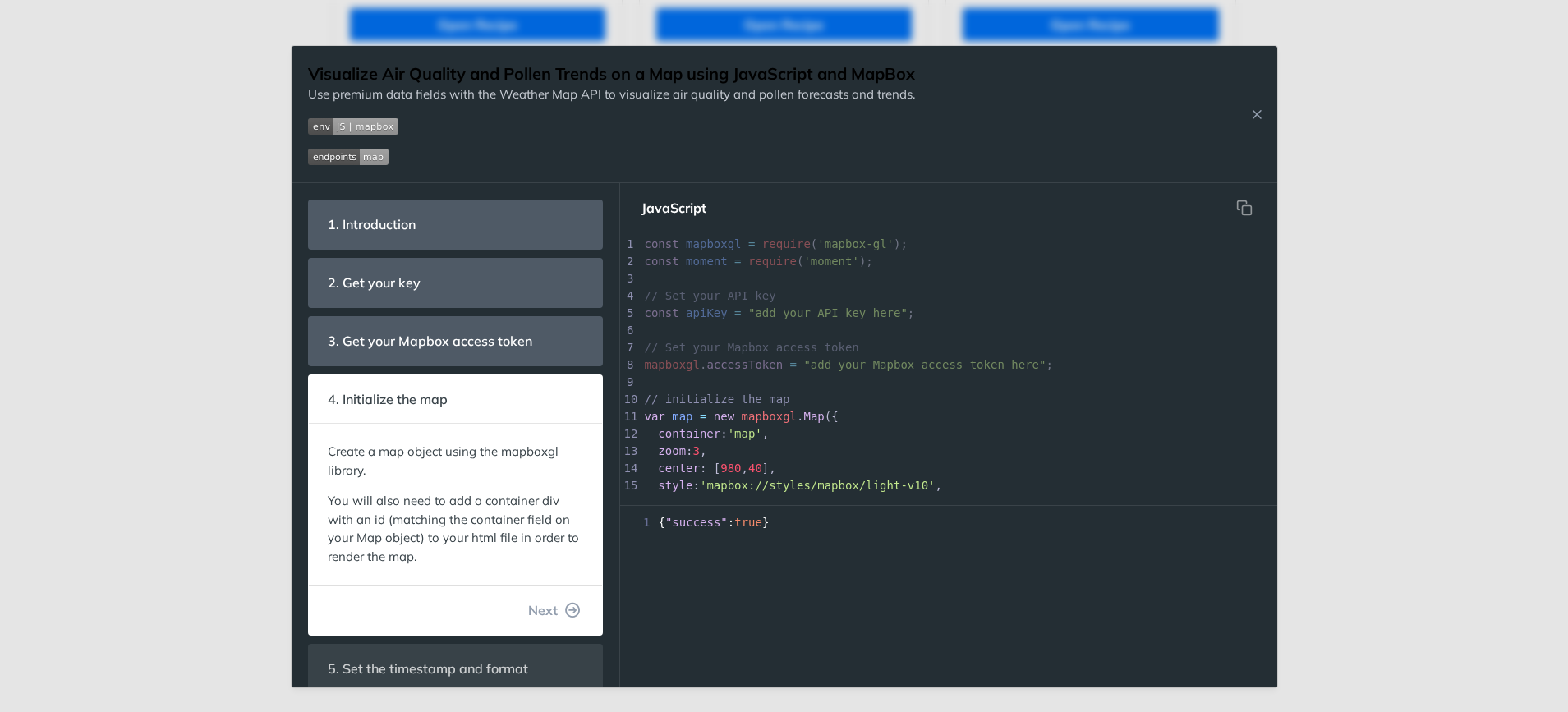
scroll to position [79, 0]
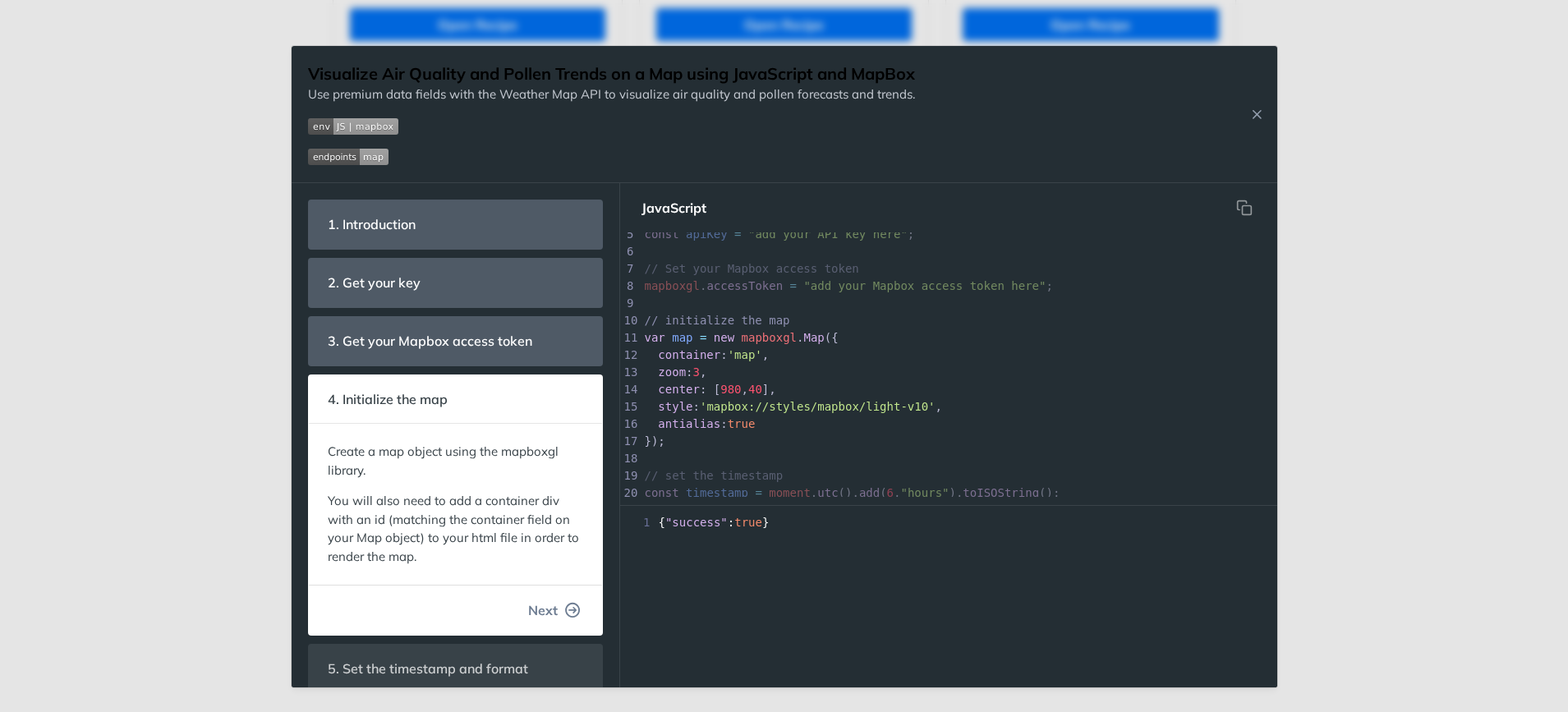
click at [529, 609] on span "Next" at bounding box center [543, 609] width 30 height 19
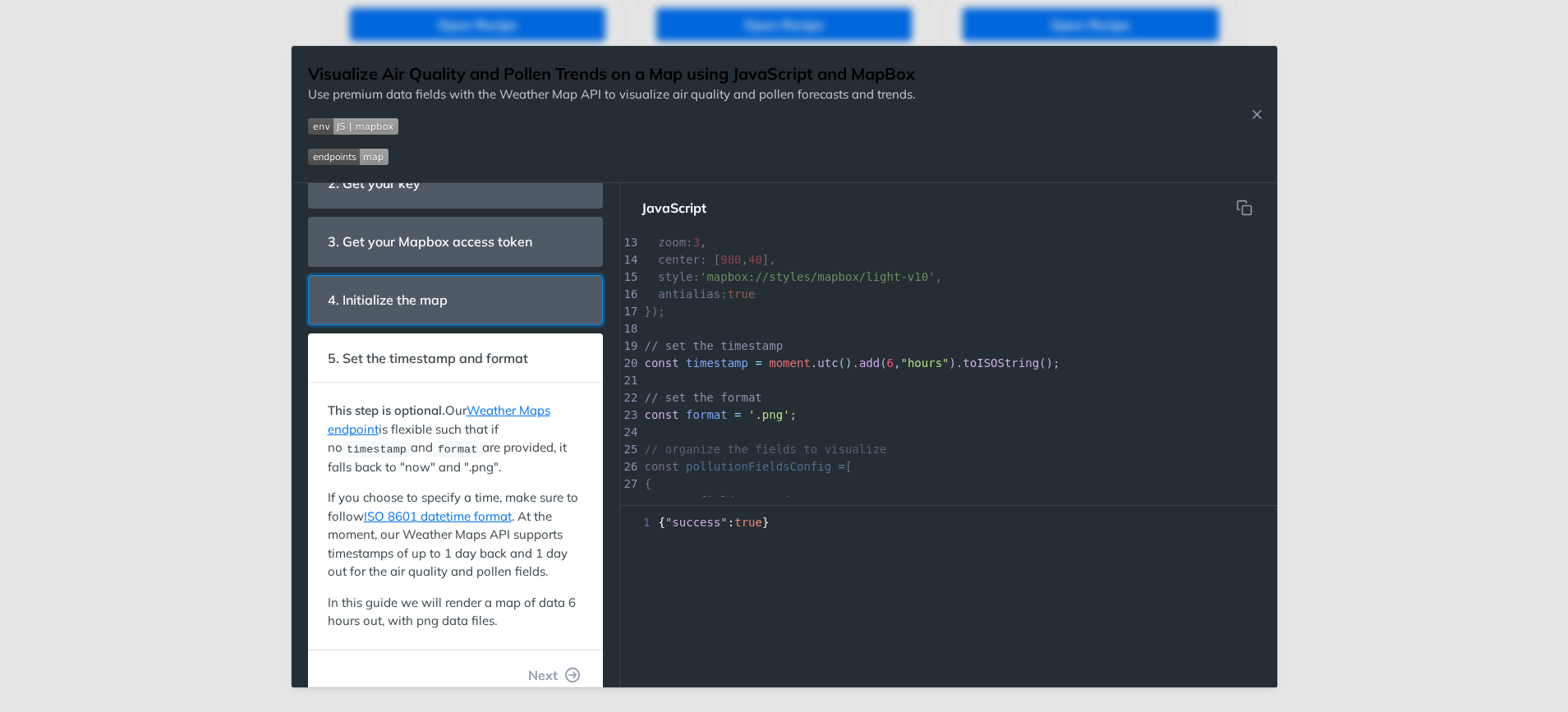
scroll to position [245, 0]
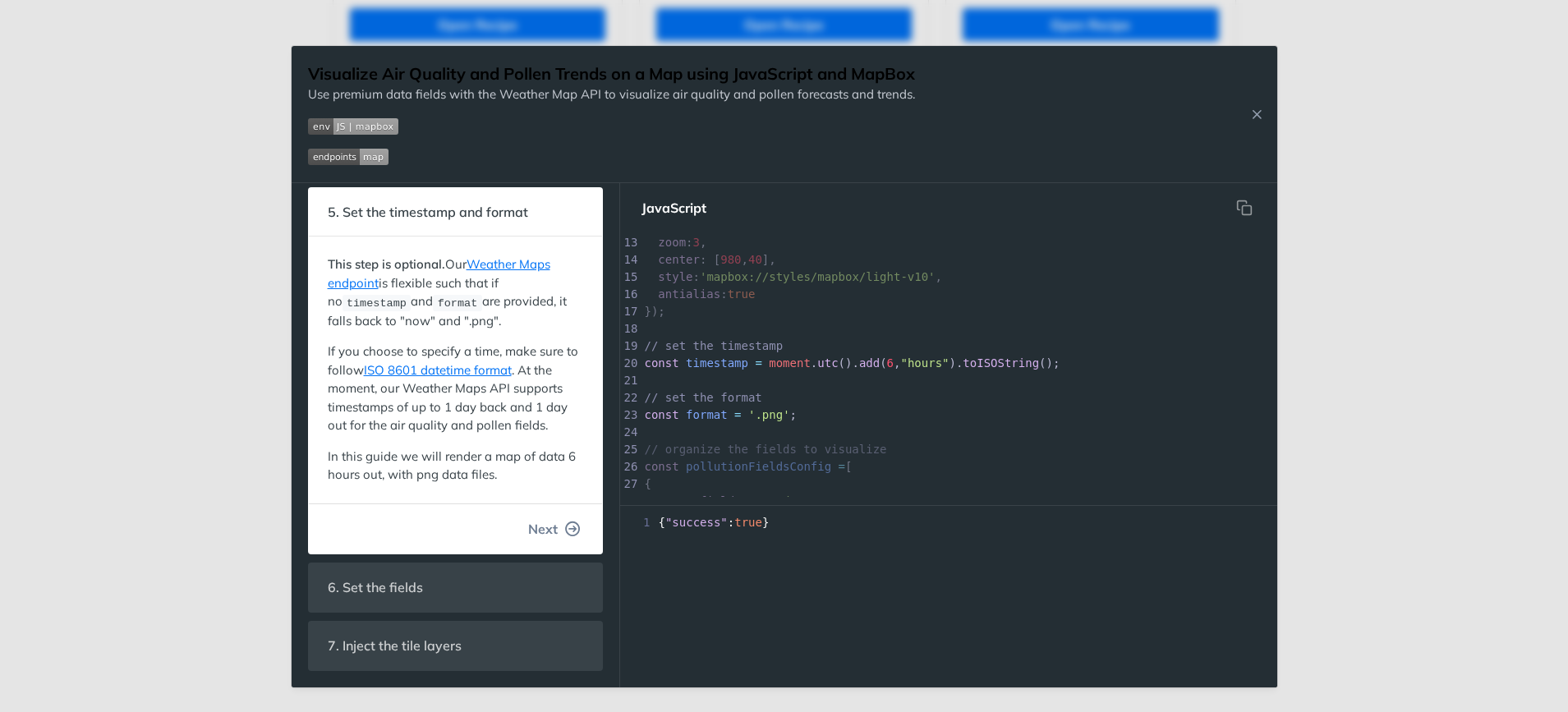
click at [539, 528] on span "Next" at bounding box center [543, 528] width 30 height 19
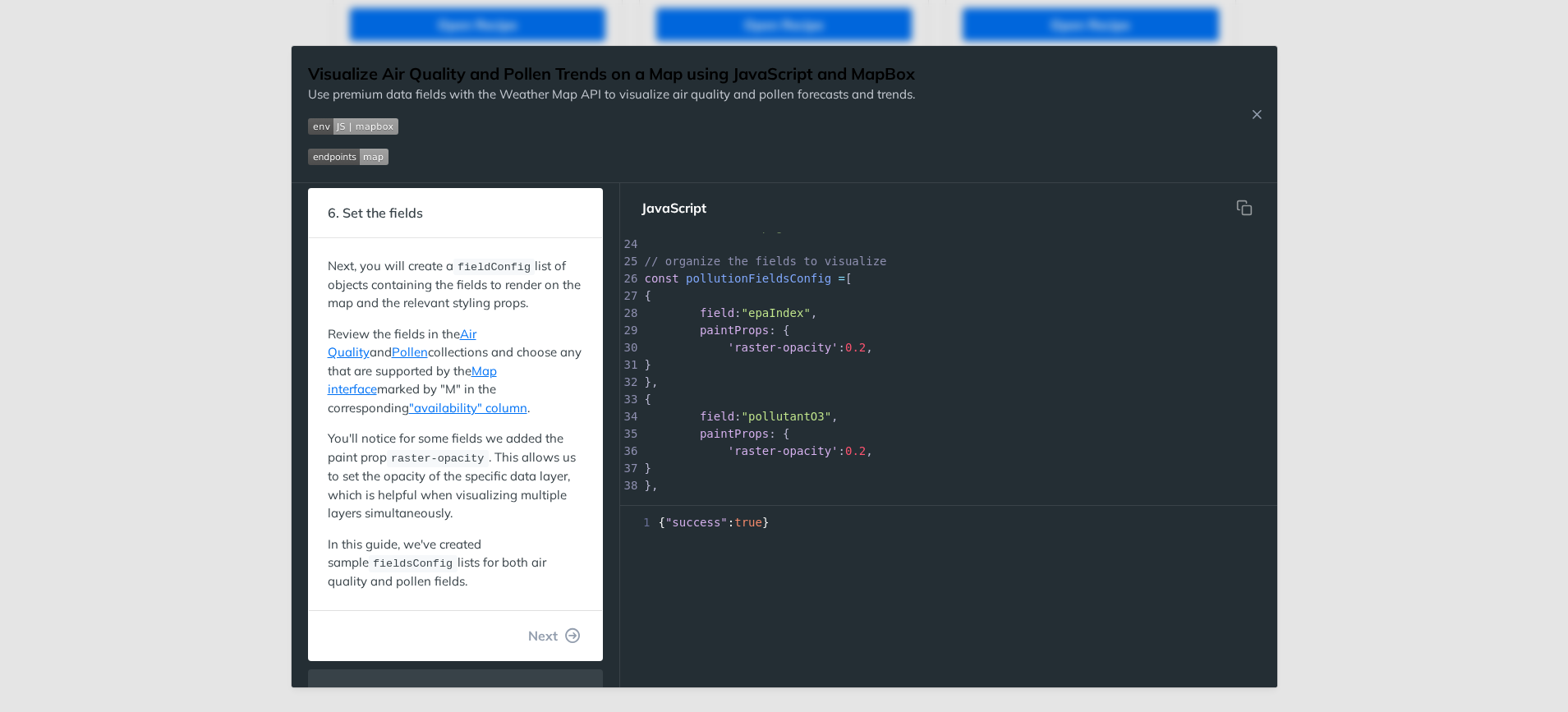
scroll to position [350, 0]
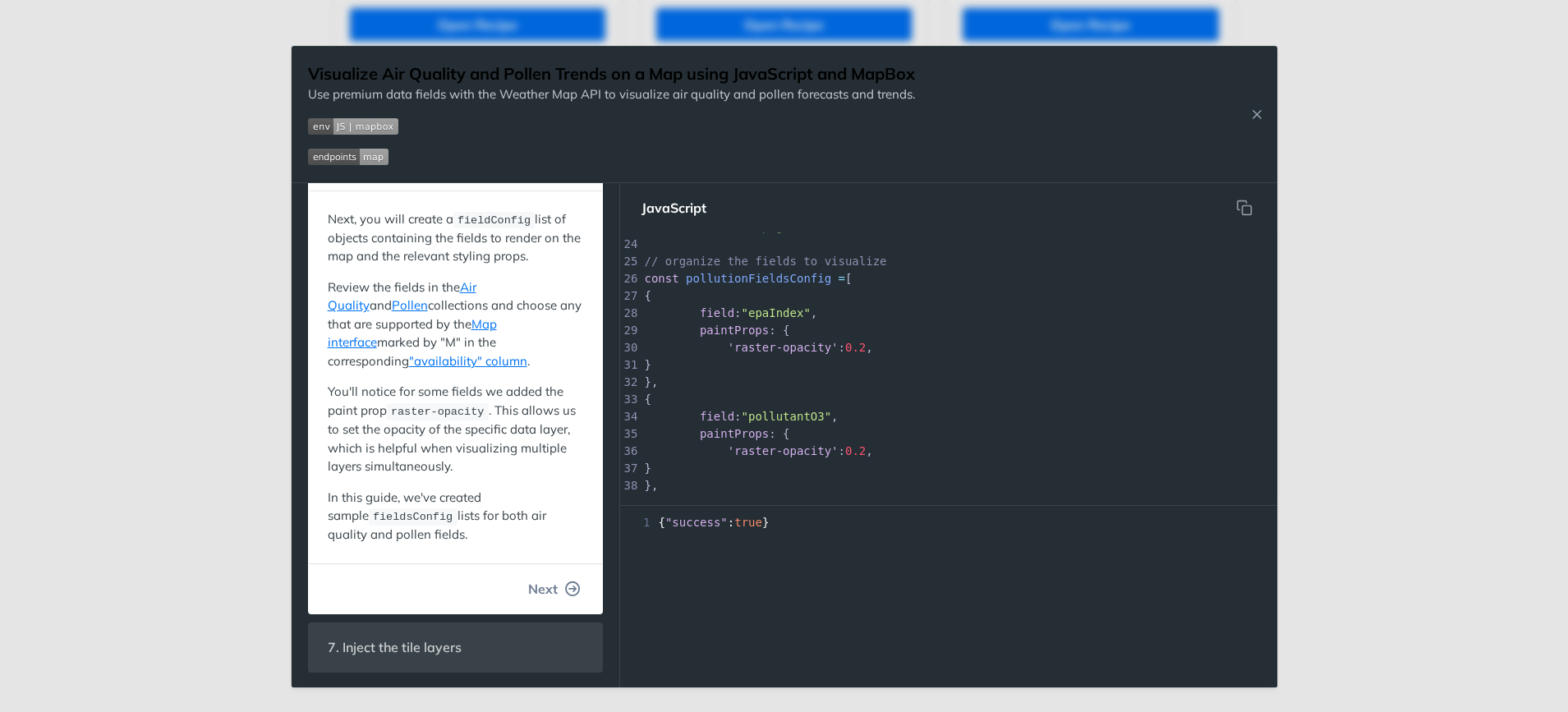
click at [533, 588] on span "Next" at bounding box center [543, 588] width 30 height 19
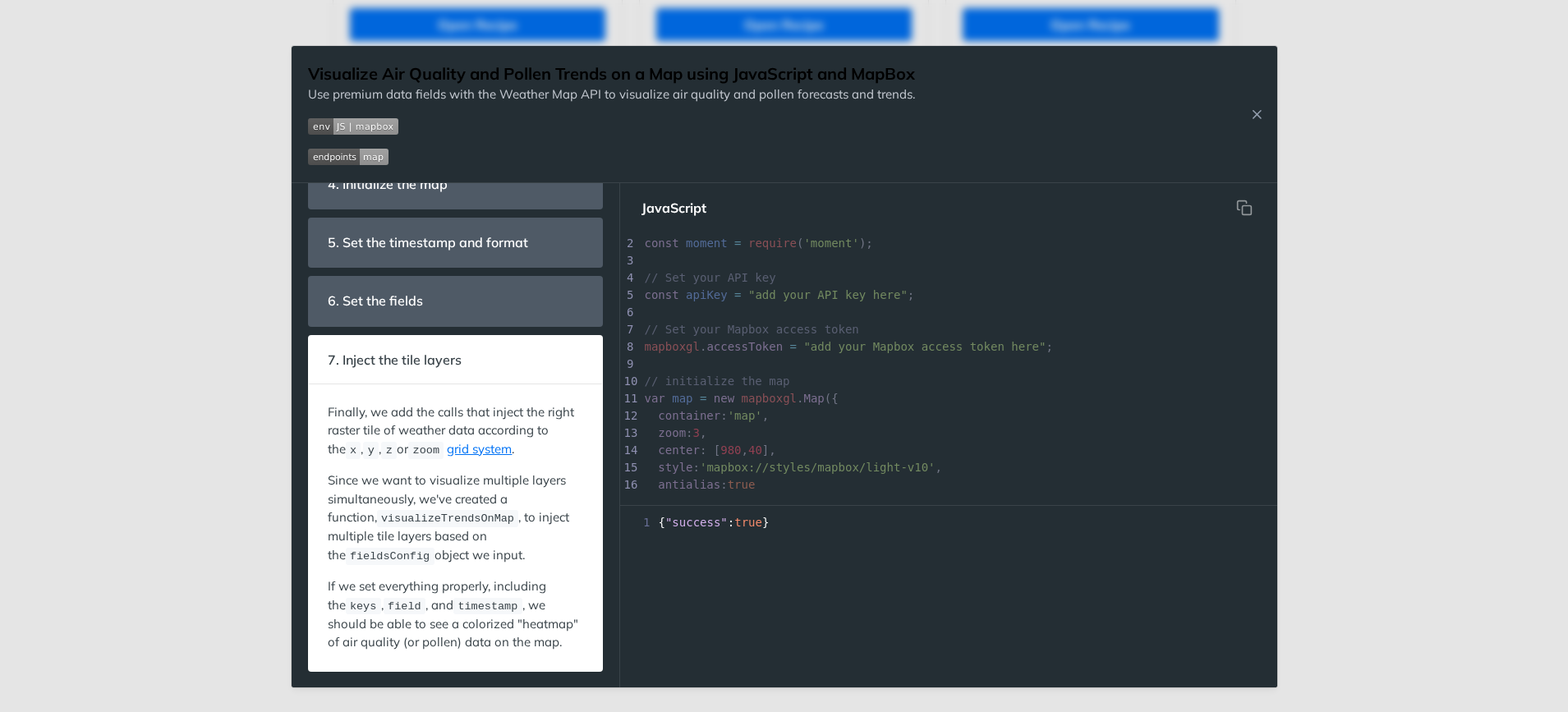
scroll to position [1, 0]
